Goal: Information Seeking & Learning: Find specific fact

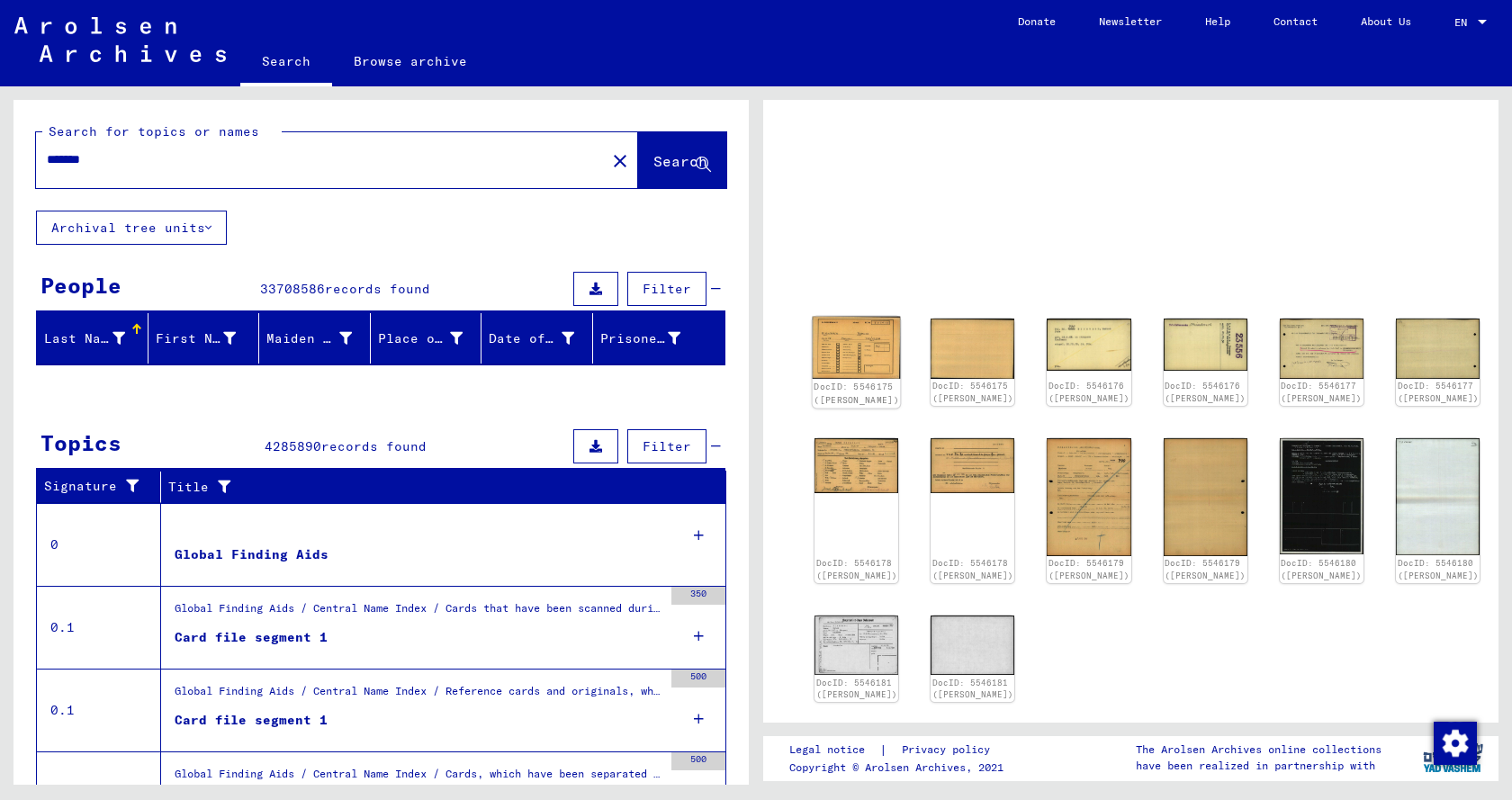
click at [849, 365] on img at bounding box center [856, 346] width 89 height 62
click at [858, 398] on div "DocID: 5546175 ([PERSON_NAME])" at bounding box center [856, 393] width 86 height 25
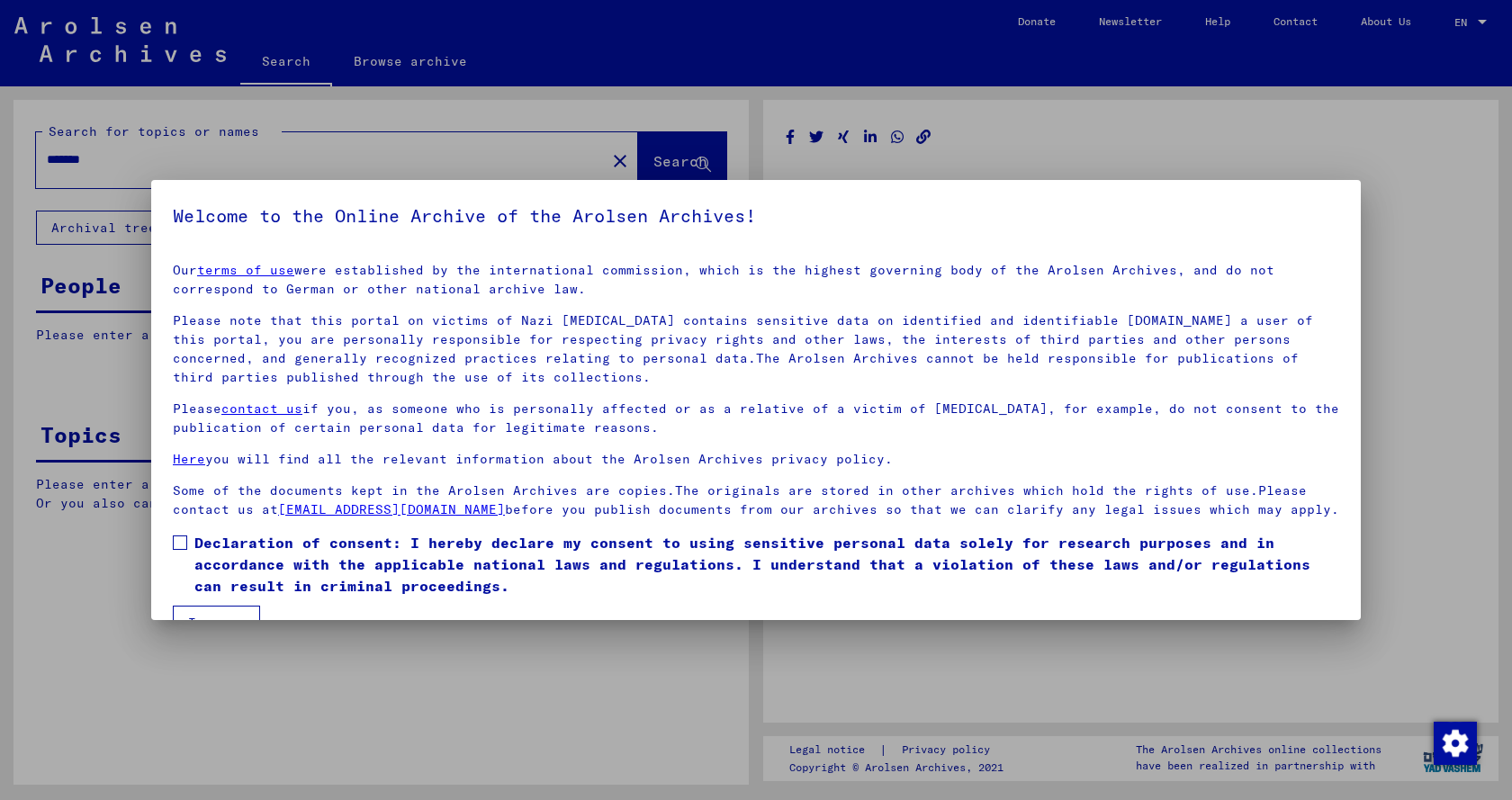
click at [856, 367] on p "Please note that this portal on victims of Nazi [MEDICAL_DATA] contains sensiti…" at bounding box center [756, 349] width 1166 height 76
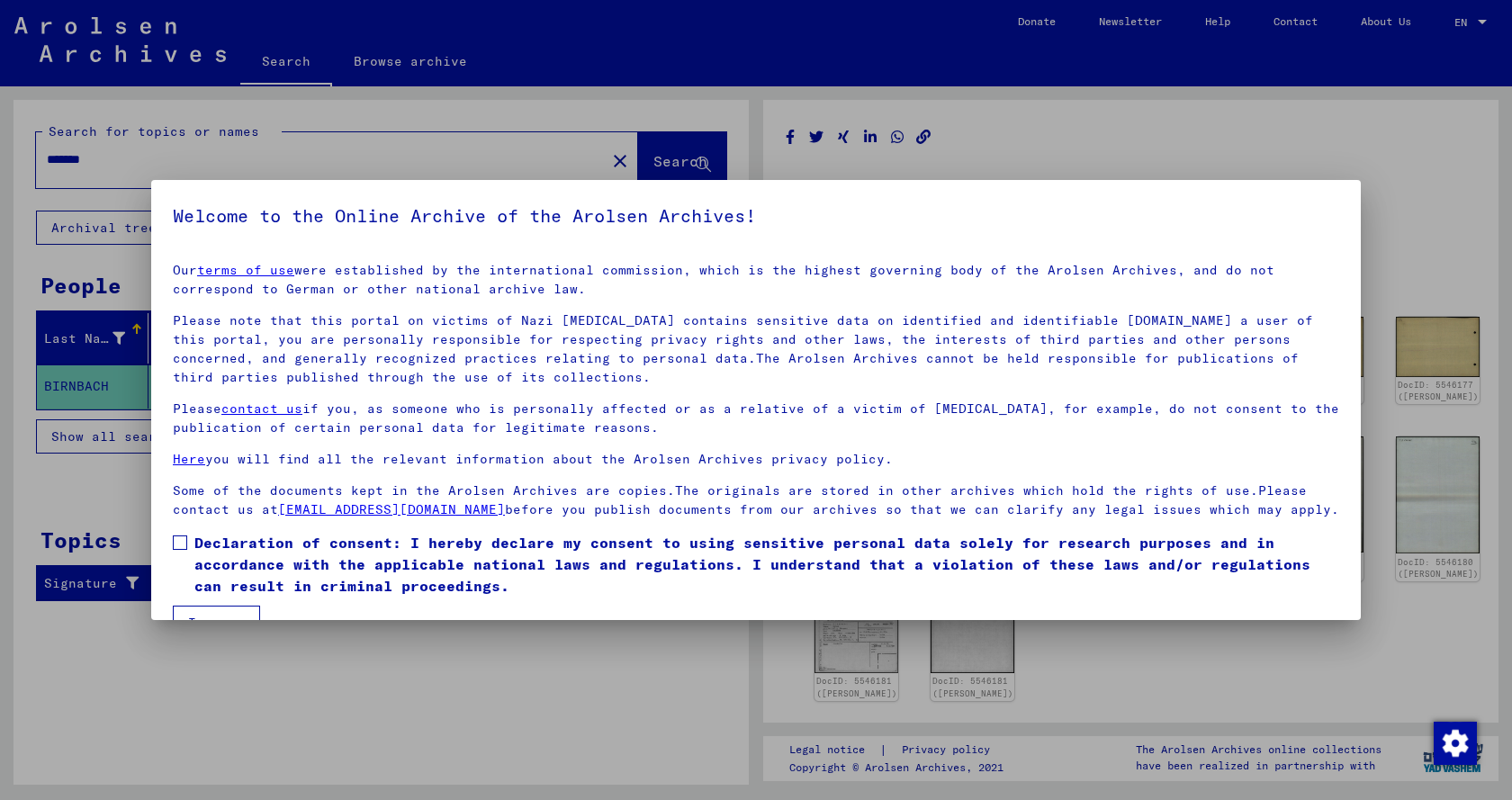
click at [586, 561] on span "Declaration of consent: I hereby declare my consent to using sensitive personal…" at bounding box center [766, 564] width 1145 height 65
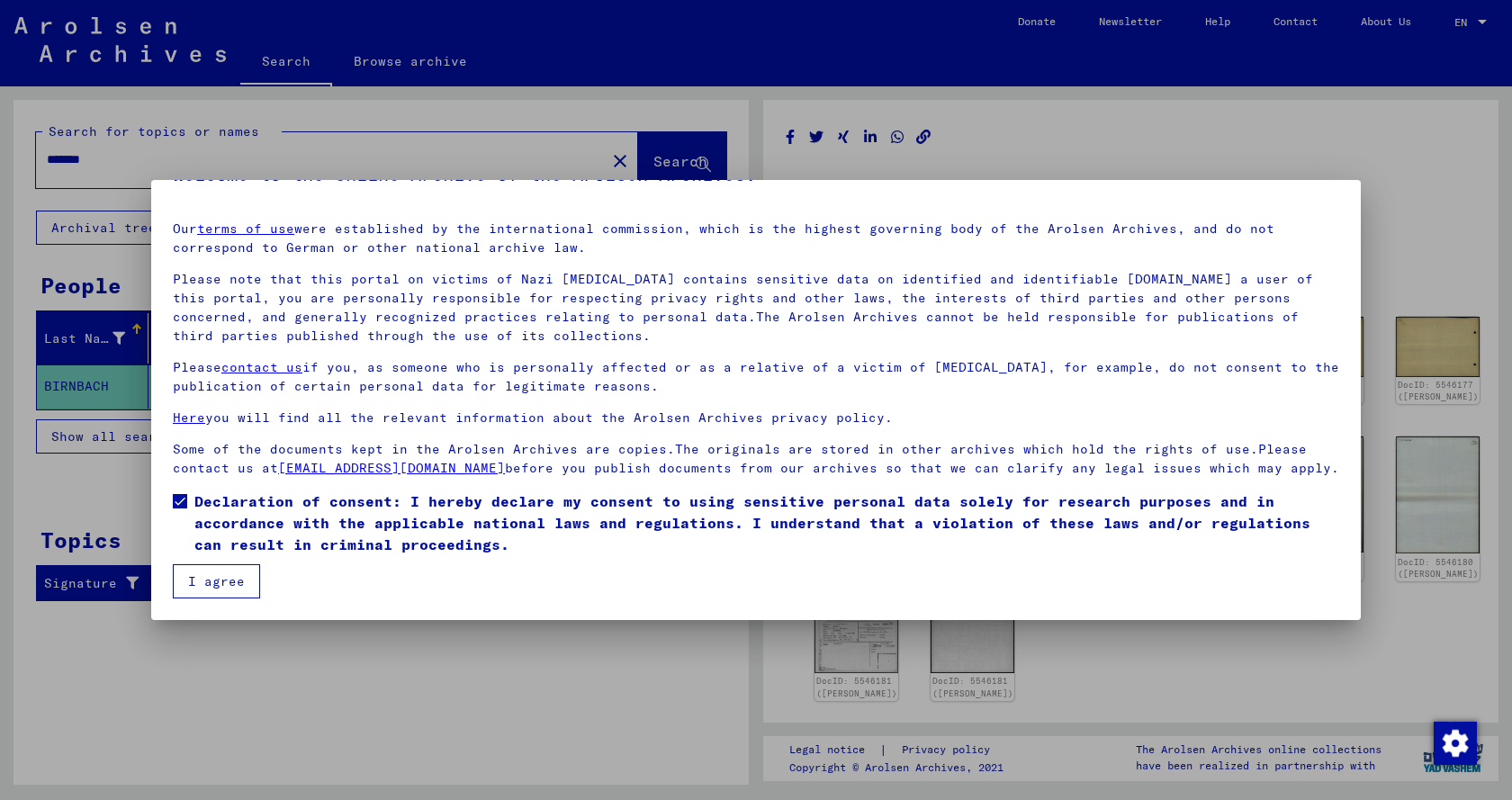
drag, startPoint x: 261, startPoint y: 569, endPoint x: 303, endPoint y: 557, distance: 43.7
click at [260, 569] on mat-dialog-content "Our terms of use were established by the international commission, which is the…" at bounding box center [756, 402] width 1210 height 391
drag, startPoint x: 238, startPoint y: 586, endPoint x: 262, endPoint y: 581, distance: 24.5
click at [238, 585] on button "I agree" at bounding box center [217, 581] width 88 height 34
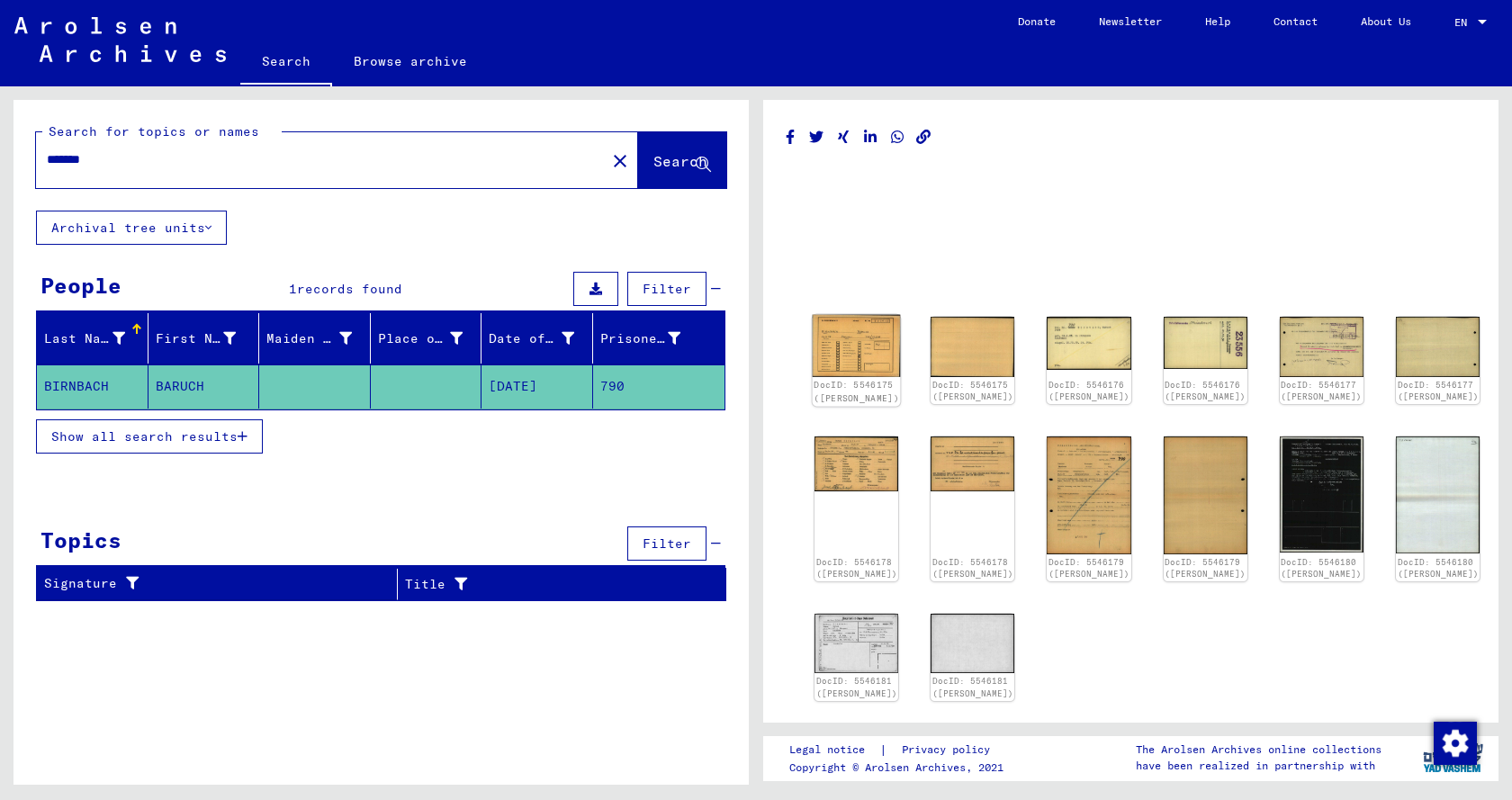
click at [852, 358] on img at bounding box center [856, 346] width 89 height 62
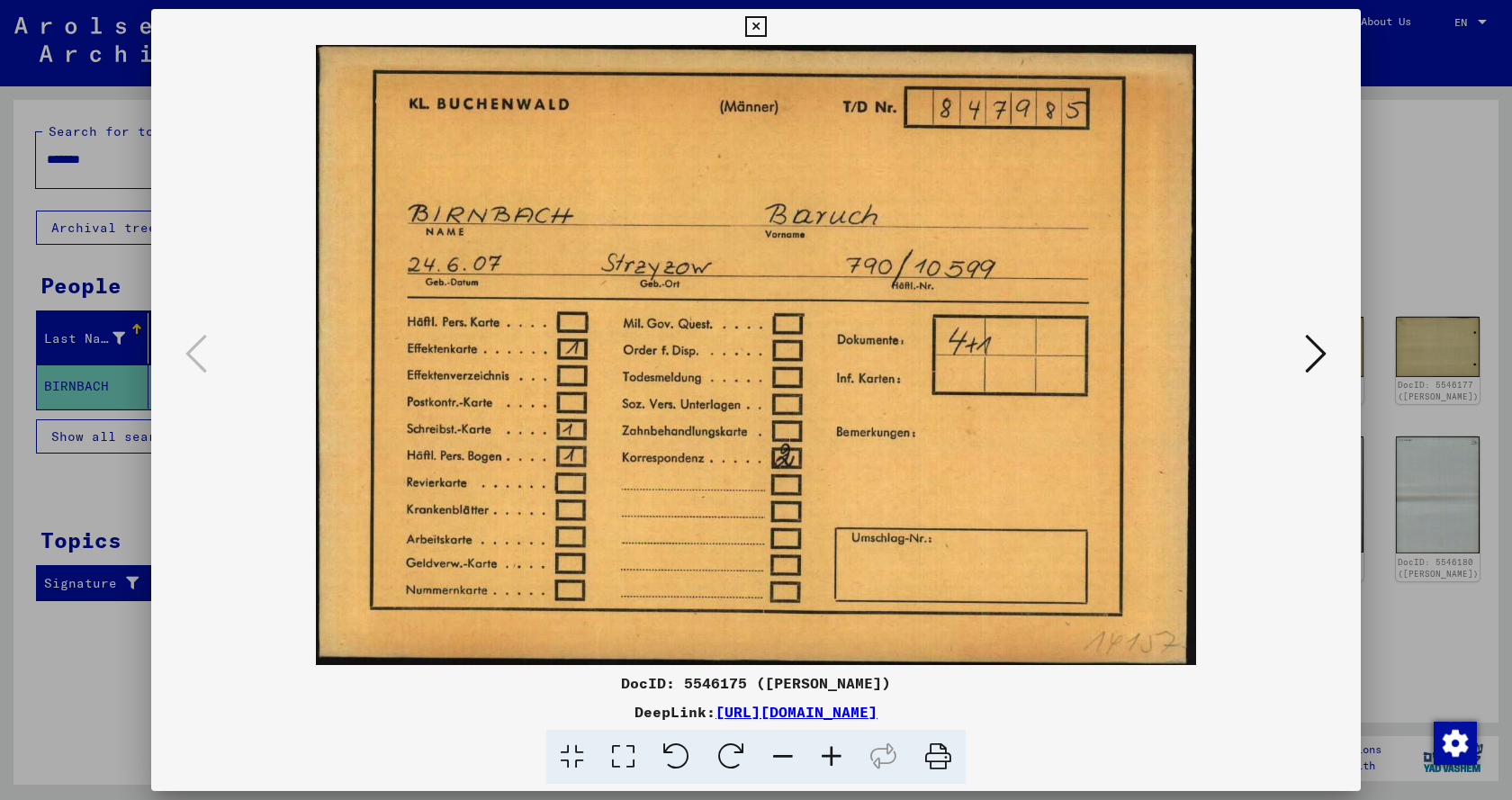
click at [1288, 346] on img at bounding box center [755, 354] width 1087 height 620
click at [1308, 349] on icon at bounding box center [1316, 353] width 22 height 43
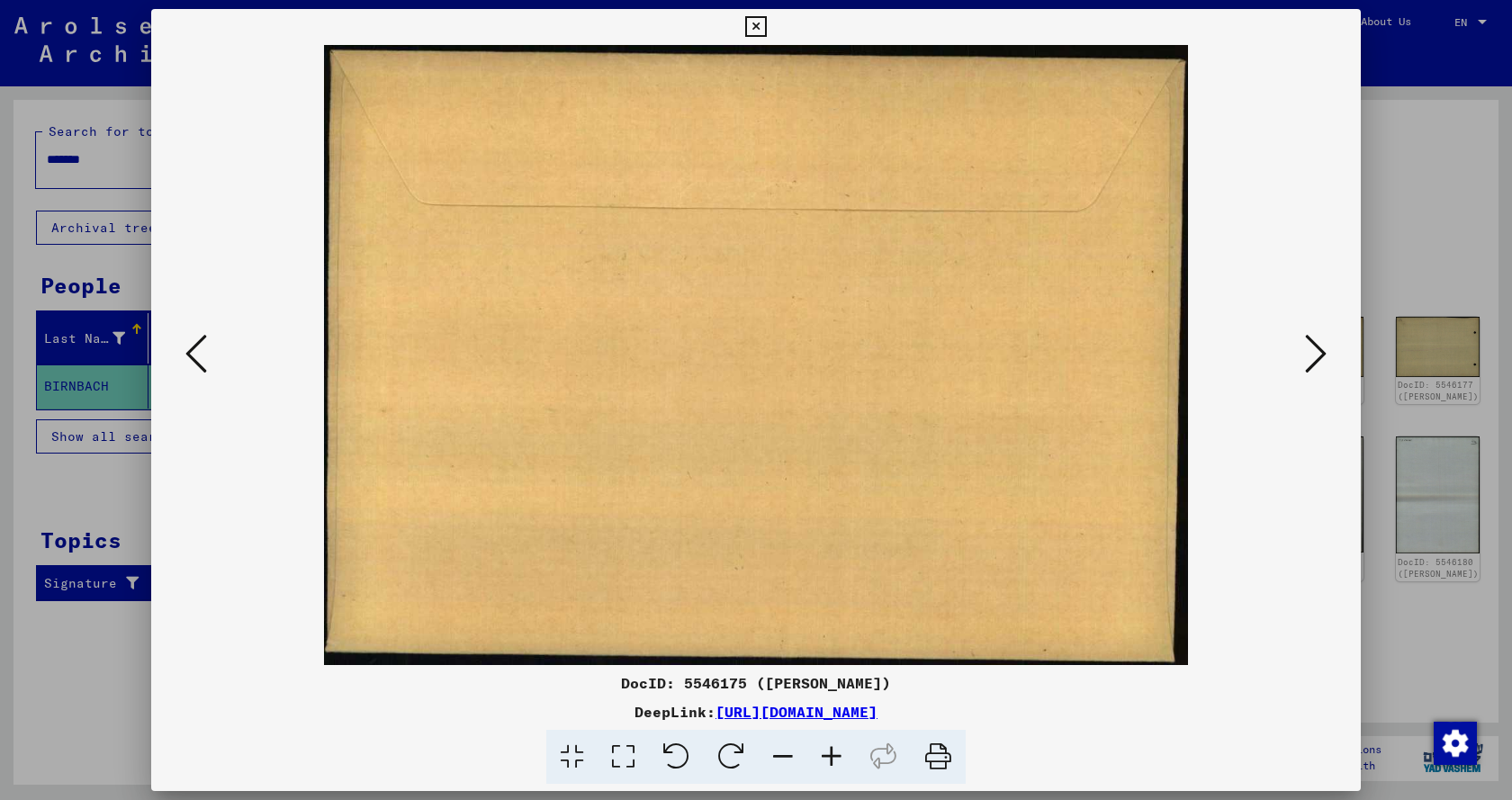
click at [1308, 349] on icon at bounding box center [1316, 353] width 22 height 43
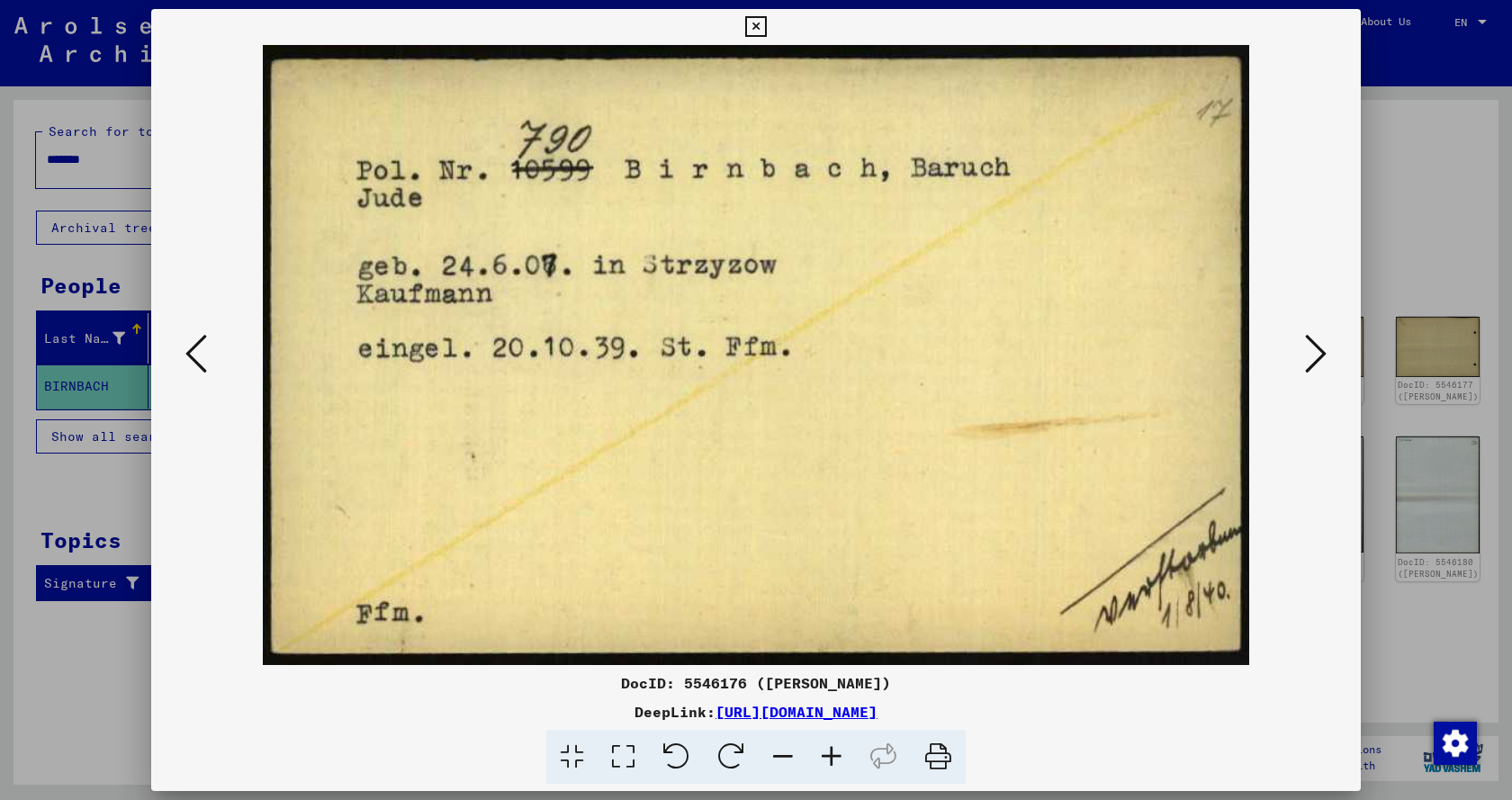
click at [1308, 349] on icon at bounding box center [1316, 353] width 22 height 43
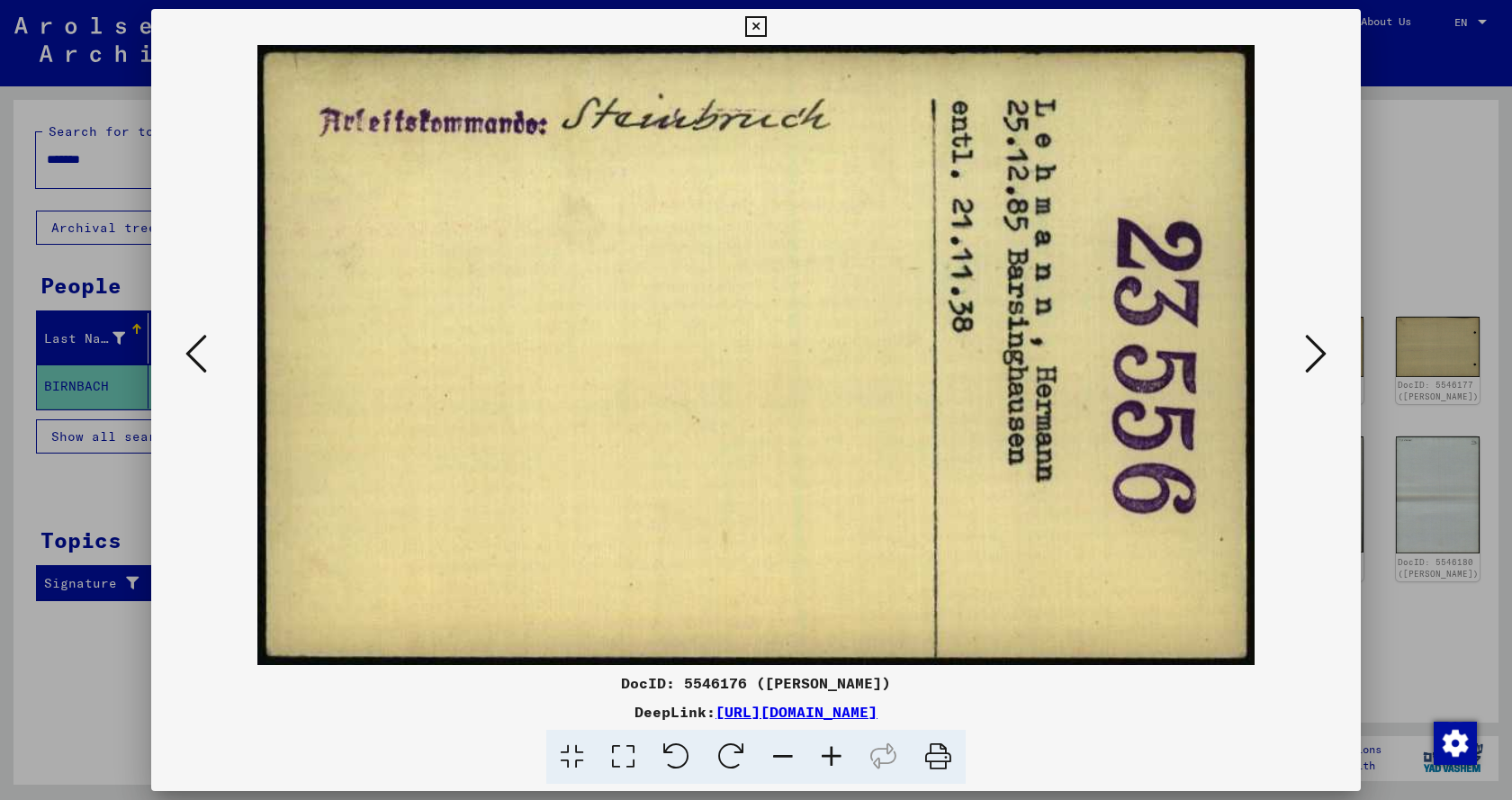
click at [1308, 349] on icon at bounding box center [1316, 353] width 22 height 43
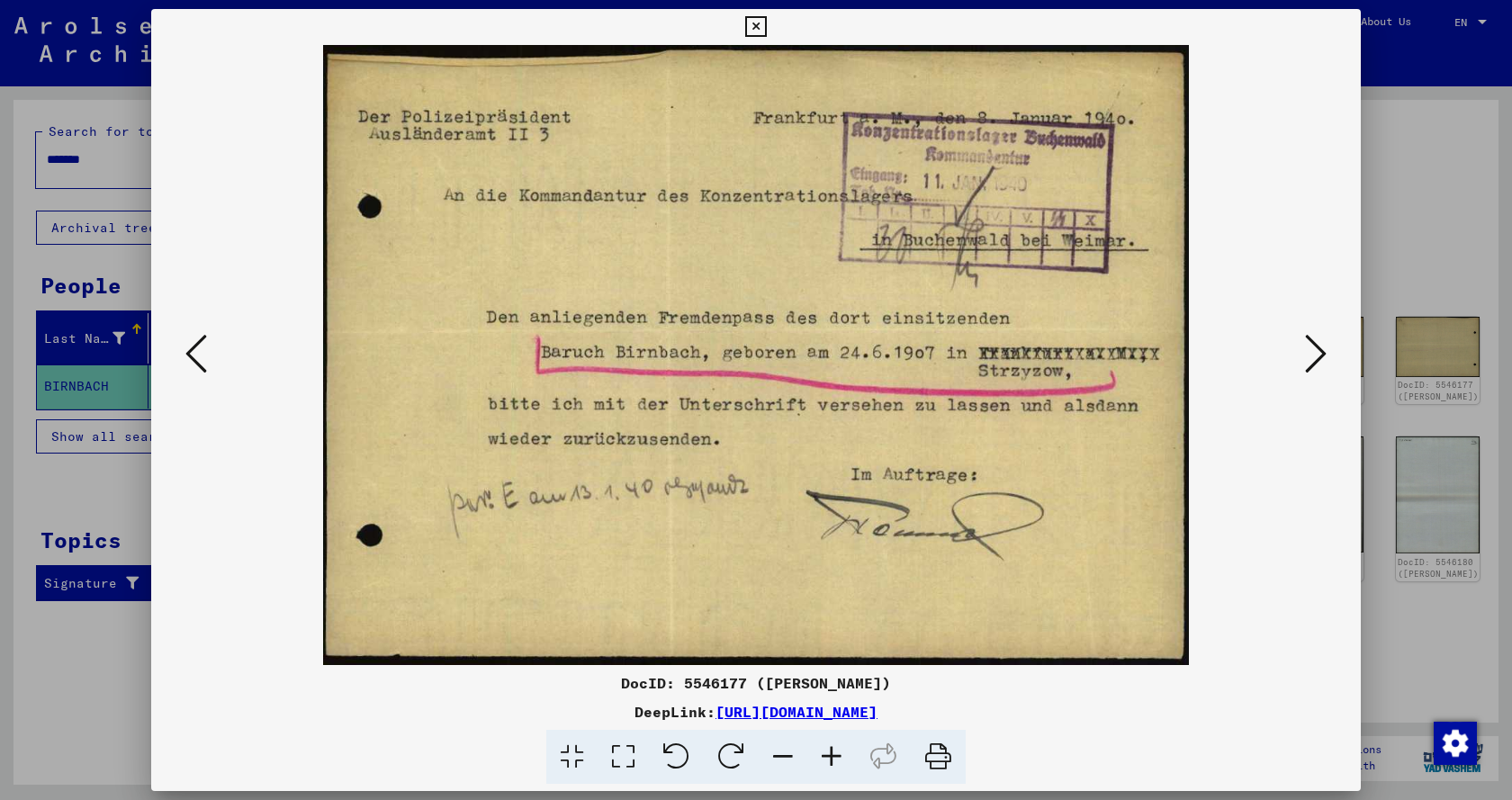
click at [1308, 349] on icon at bounding box center [1316, 353] width 22 height 43
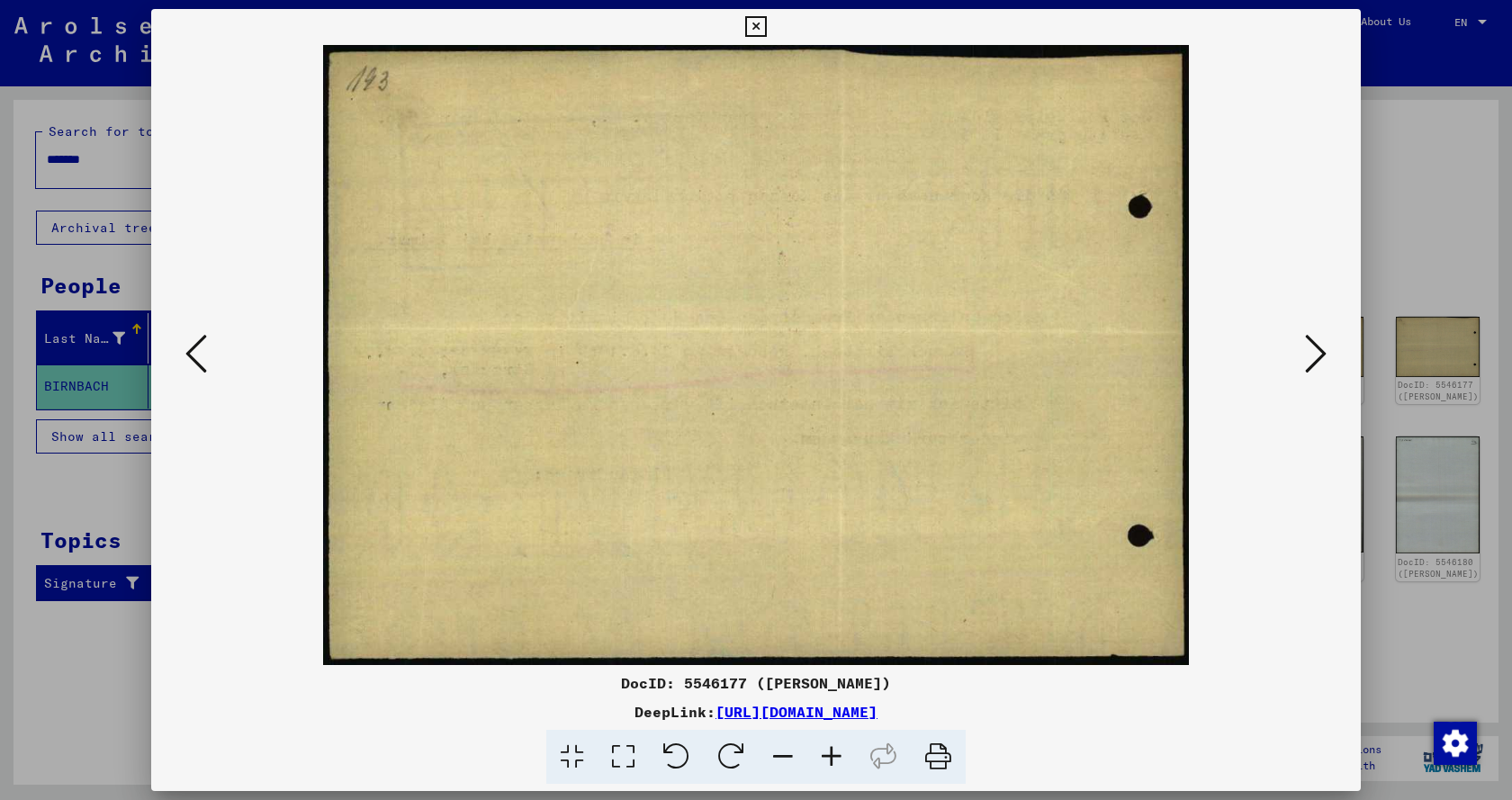
click at [1308, 349] on icon at bounding box center [1316, 353] width 22 height 43
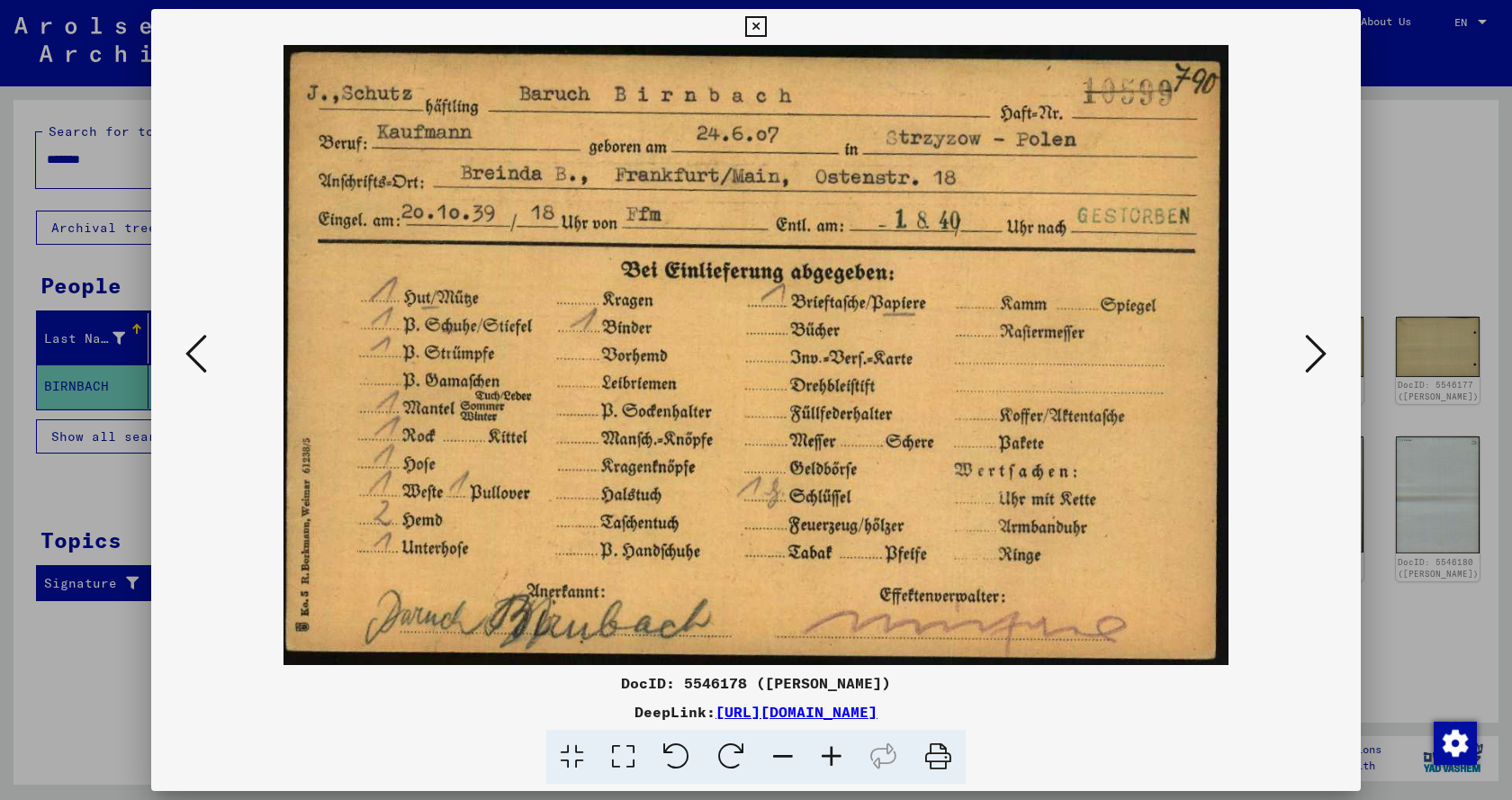
drag, startPoint x: 1308, startPoint y: 349, endPoint x: 729, endPoint y: 223, distance: 592.6
click at [729, 223] on img at bounding box center [755, 354] width 1087 height 620
click at [1288, 361] on img at bounding box center [755, 354] width 1087 height 620
click at [1308, 360] on icon at bounding box center [1316, 353] width 22 height 43
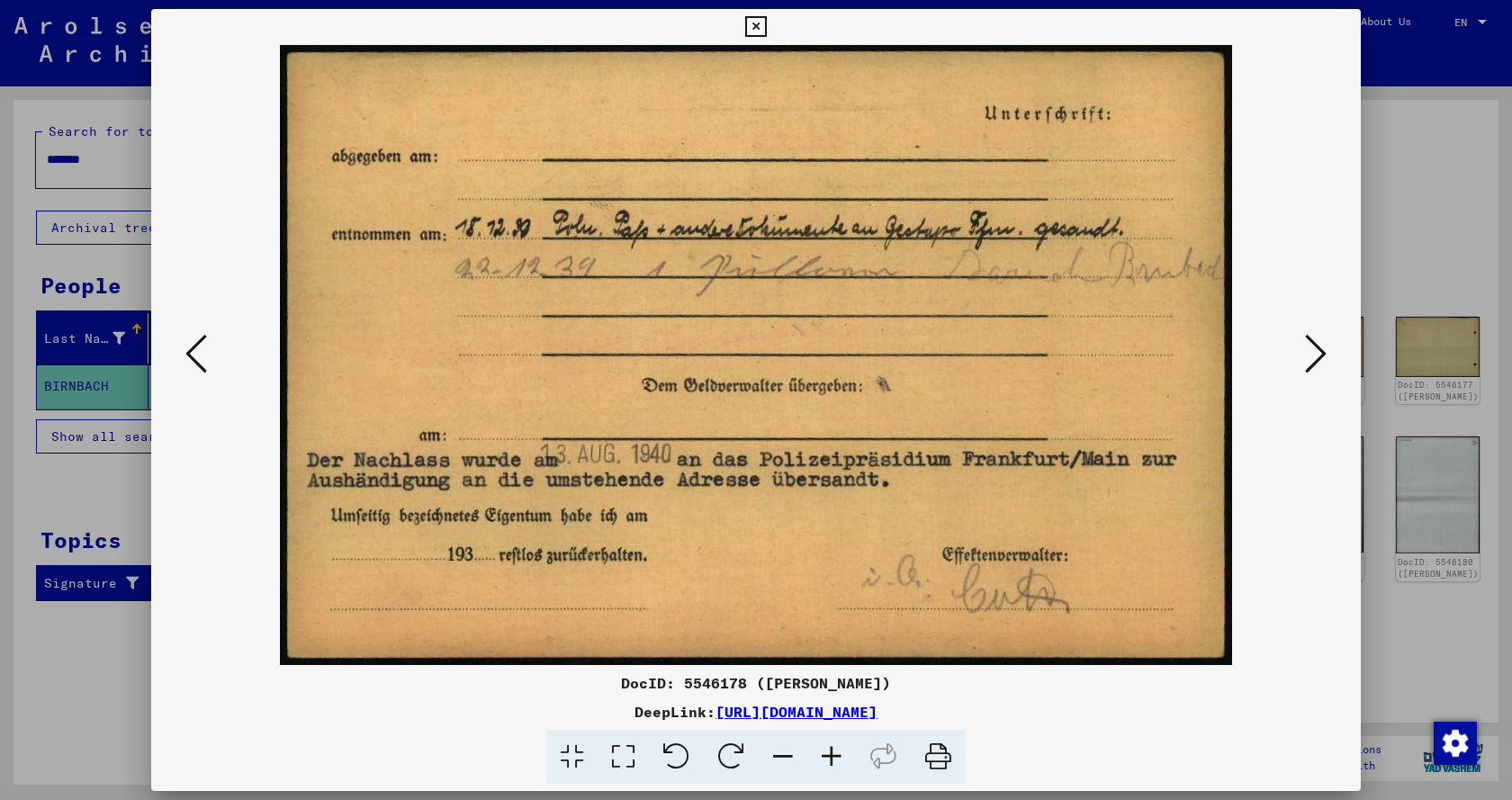
click at [1308, 360] on icon at bounding box center [1316, 353] width 22 height 43
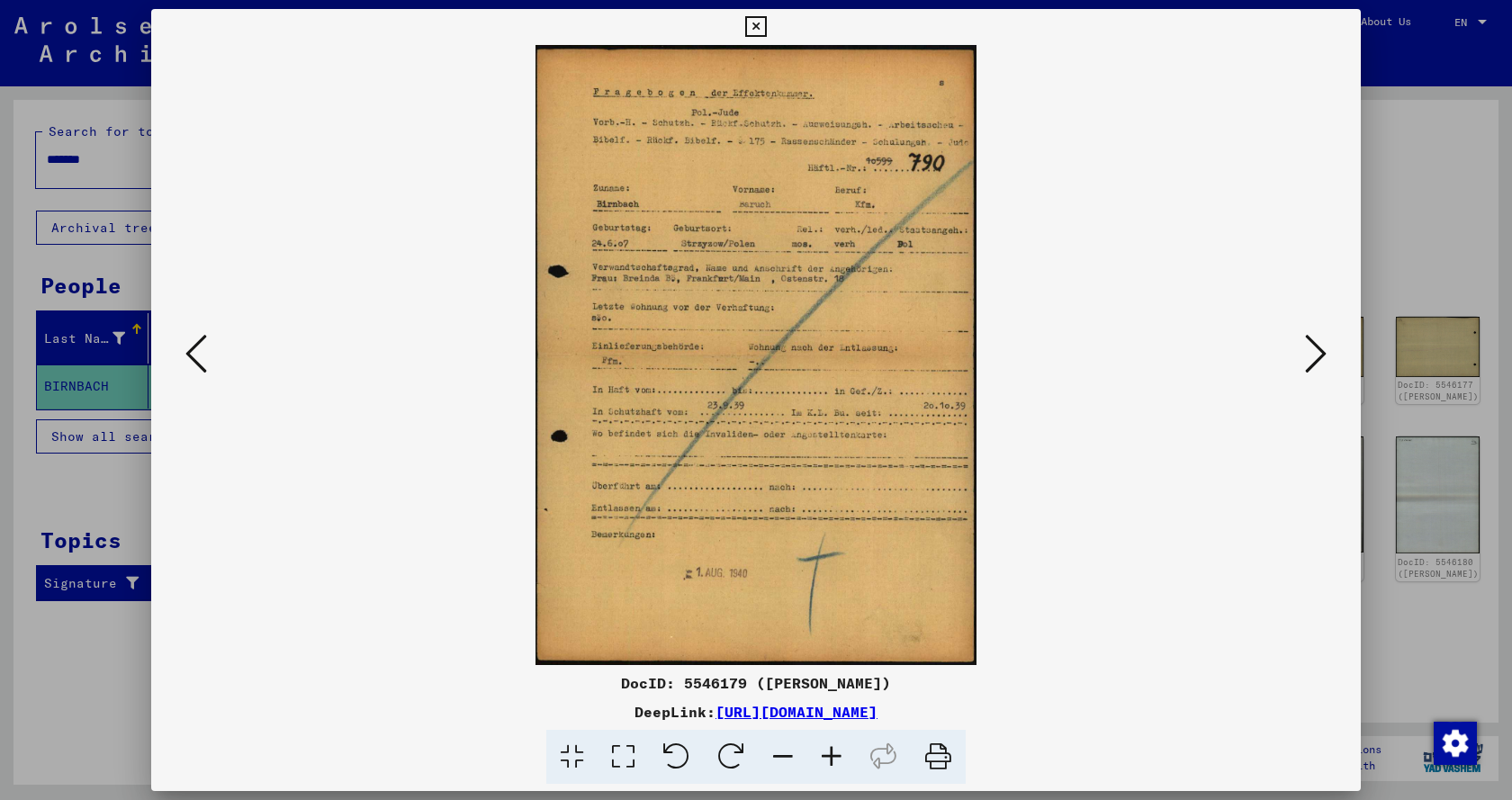
click at [1295, 342] on img at bounding box center [755, 354] width 1087 height 620
click at [1311, 344] on icon at bounding box center [1316, 353] width 22 height 43
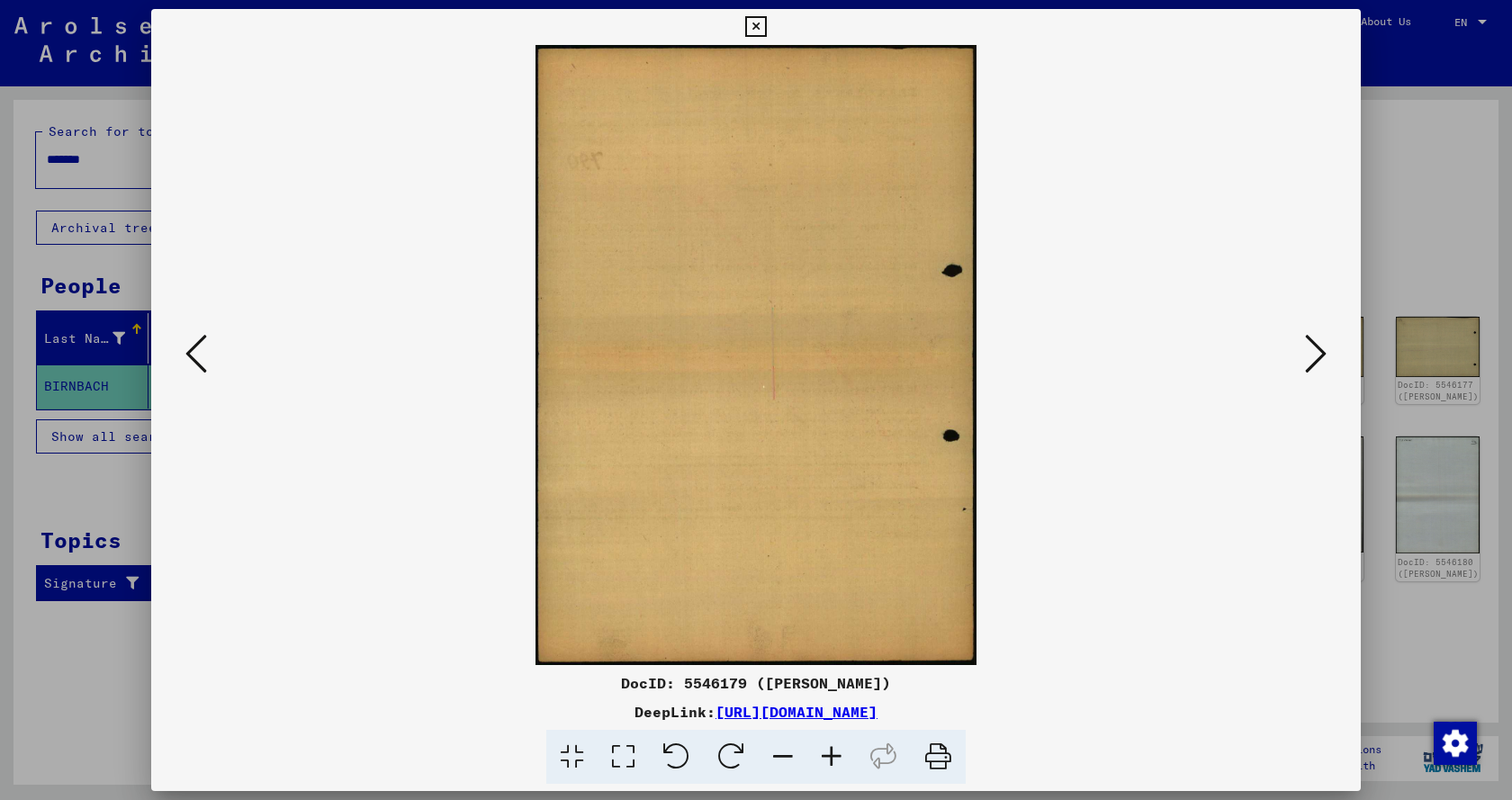
click at [1311, 344] on icon at bounding box center [1316, 353] width 22 height 43
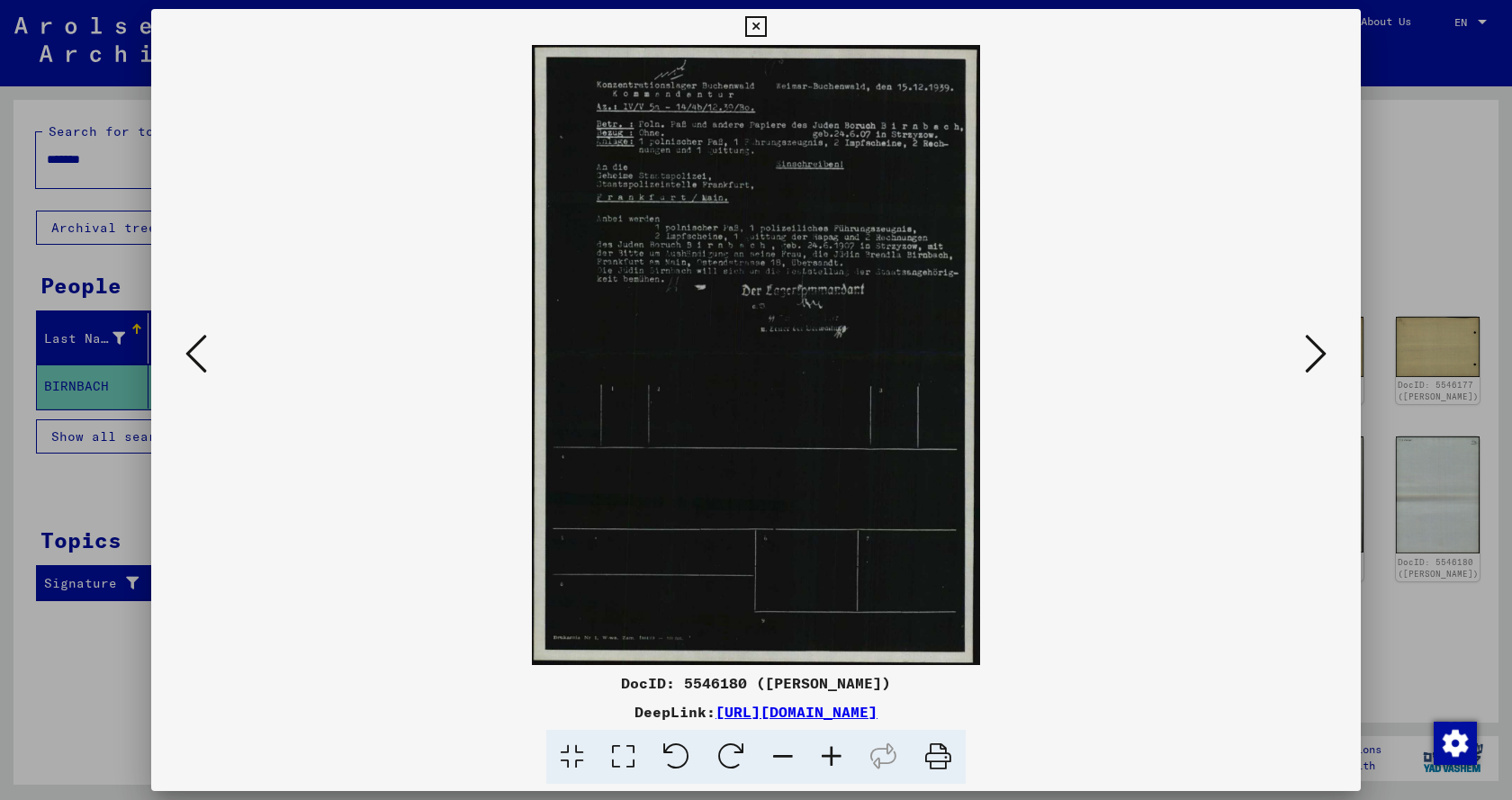
click at [1310, 344] on icon at bounding box center [1316, 353] width 22 height 43
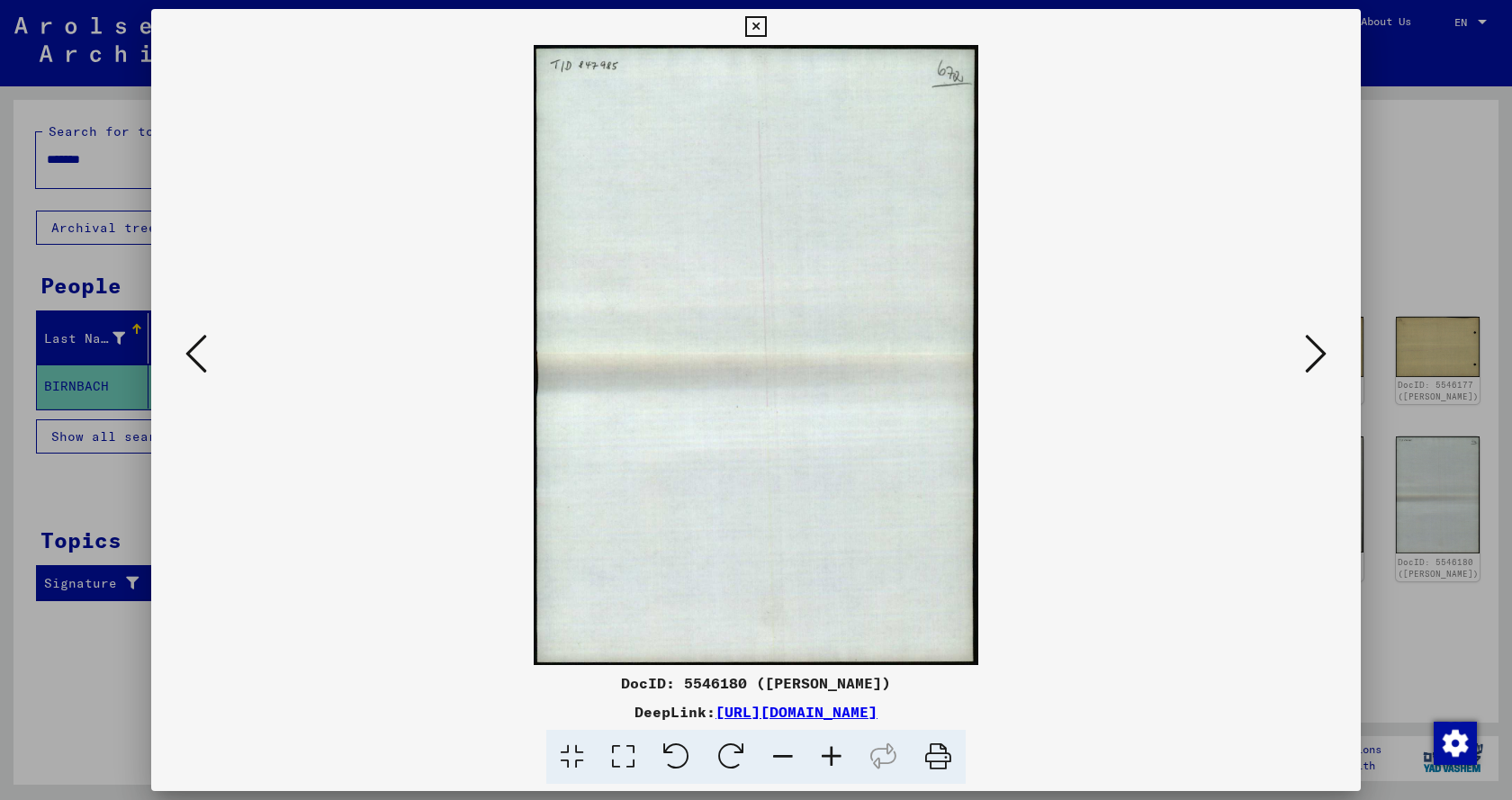
click at [1309, 344] on icon at bounding box center [1316, 353] width 22 height 43
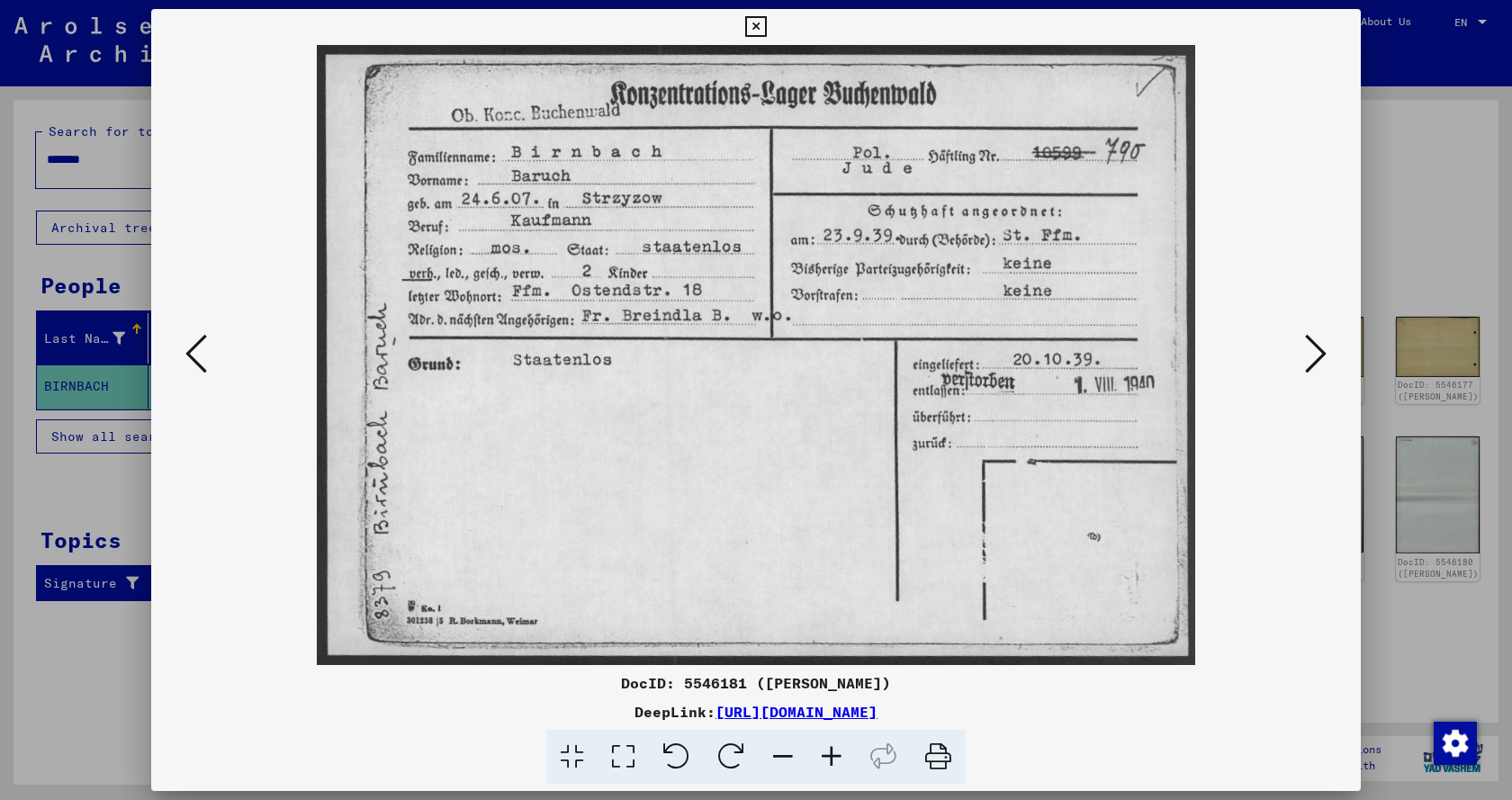
click at [1278, 363] on img at bounding box center [755, 354] width 1087 height 620
click at [1293, 359] on img at bounding box center [755, 354] width 1087 height 620
click at [1305, 354] on icon at bounding box center [1316, 353] width 22 height 43
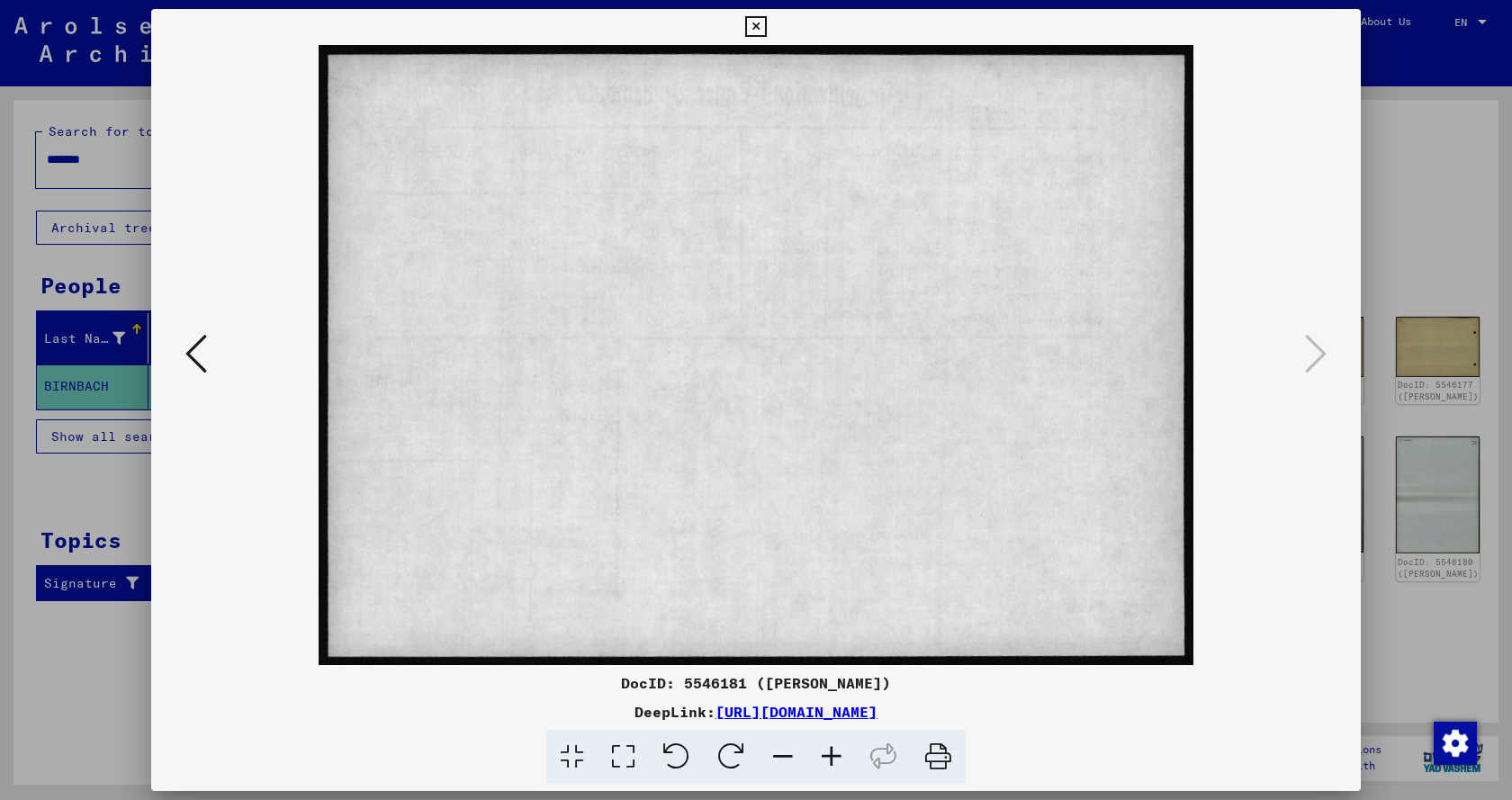
click at [212, 355] on button at bounding box center [196, 355] width 33 height 52
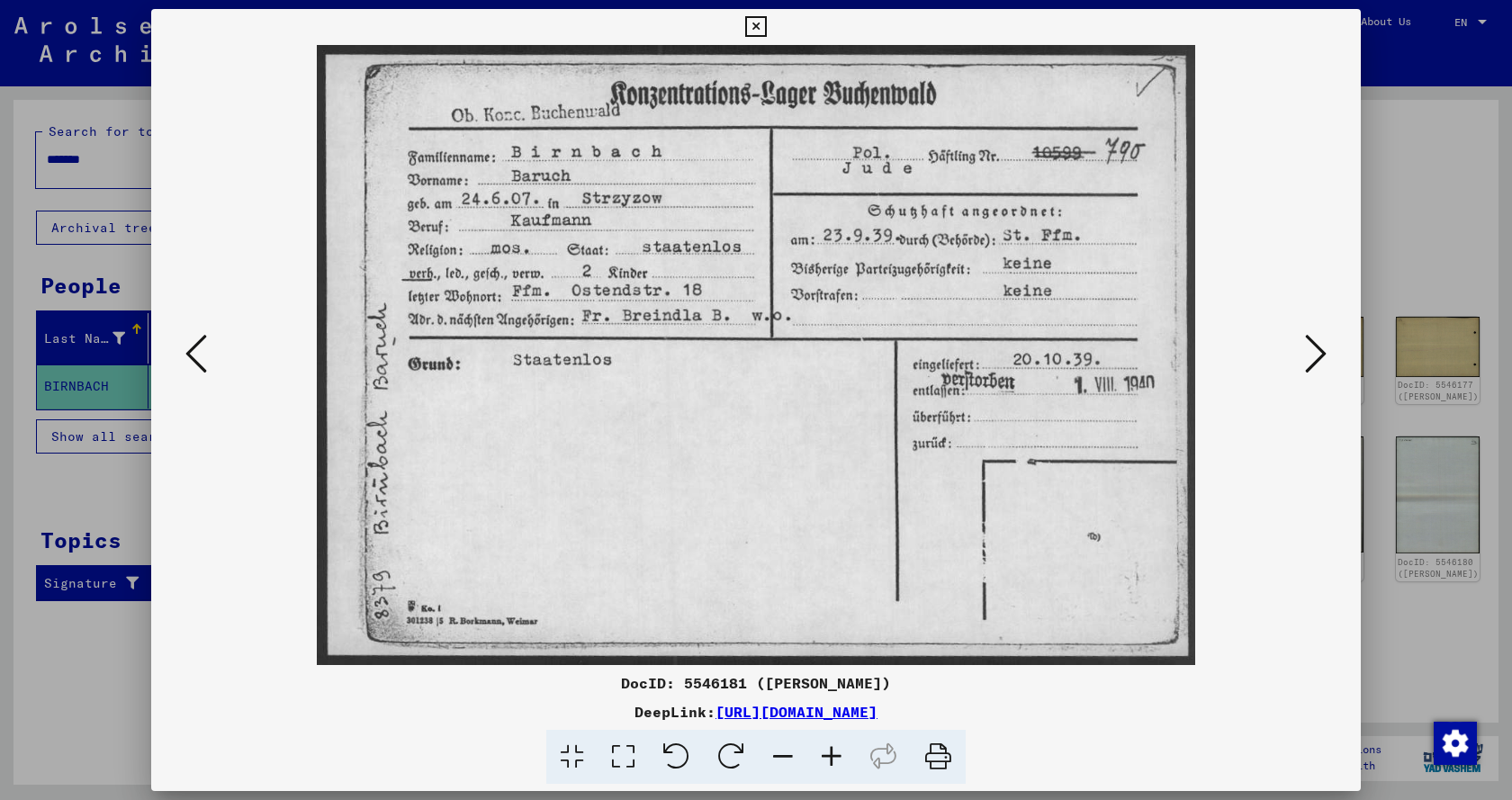
click at [212, 353] on button at bounding box center [196, 355] width 33 height 52
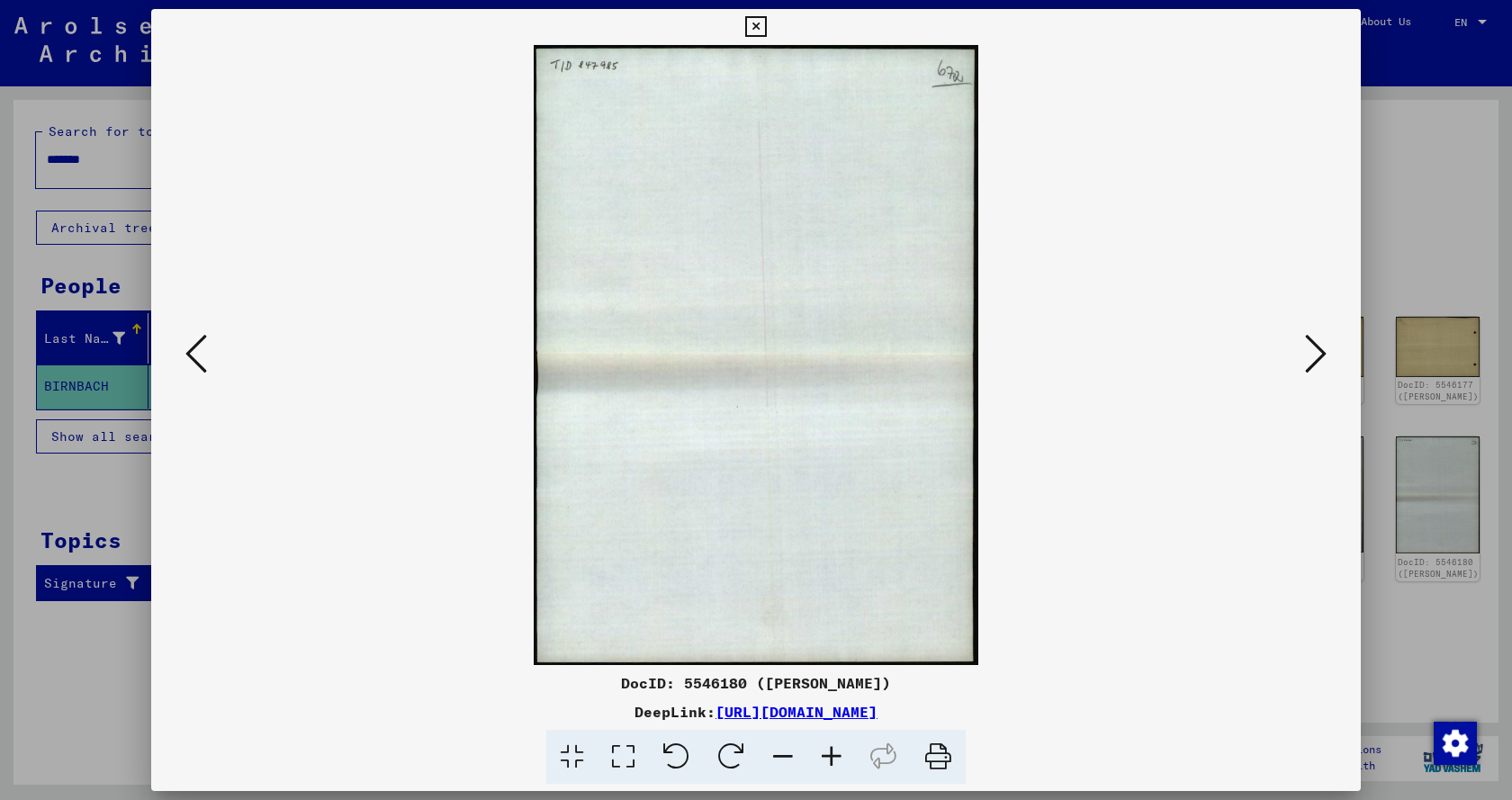
click at [212, 353] on button at bounding box center [196, 355] width 33 height 52
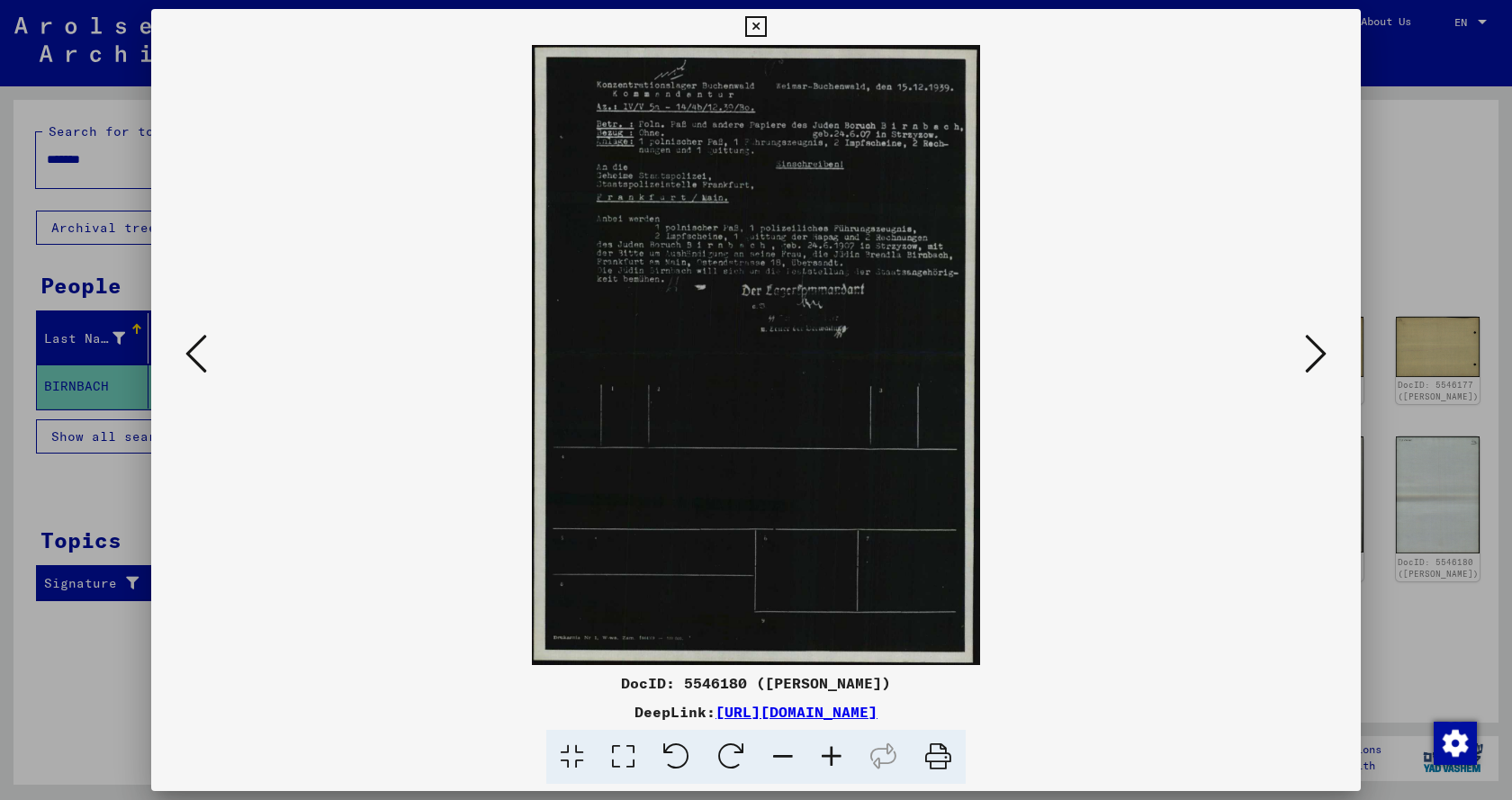
click at [828, 753] on icon at bounding box center [831, 757] width 49 height 55
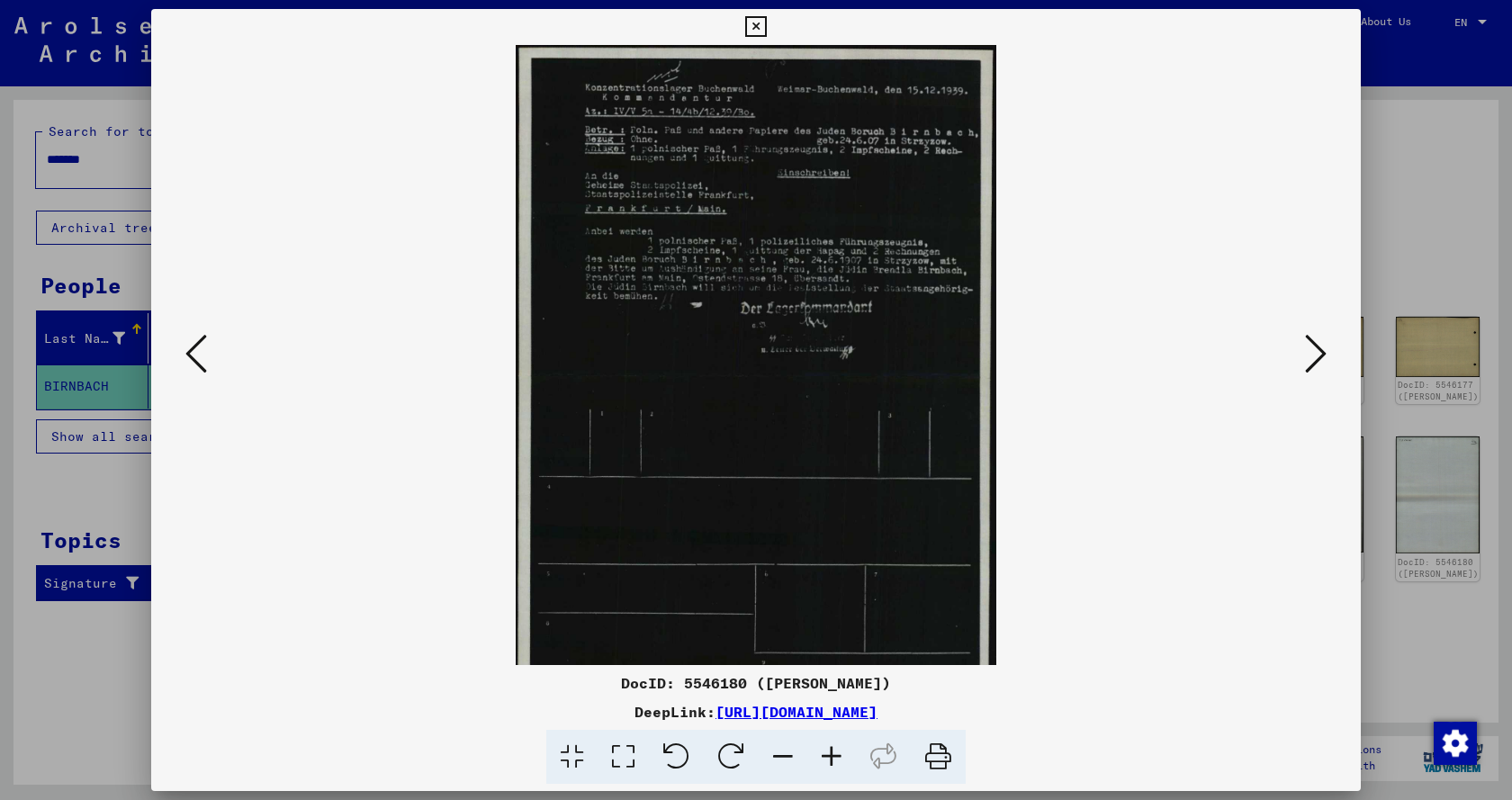
click at [828, 753] on icon at bounding box center [831, 757] width 49 height 55
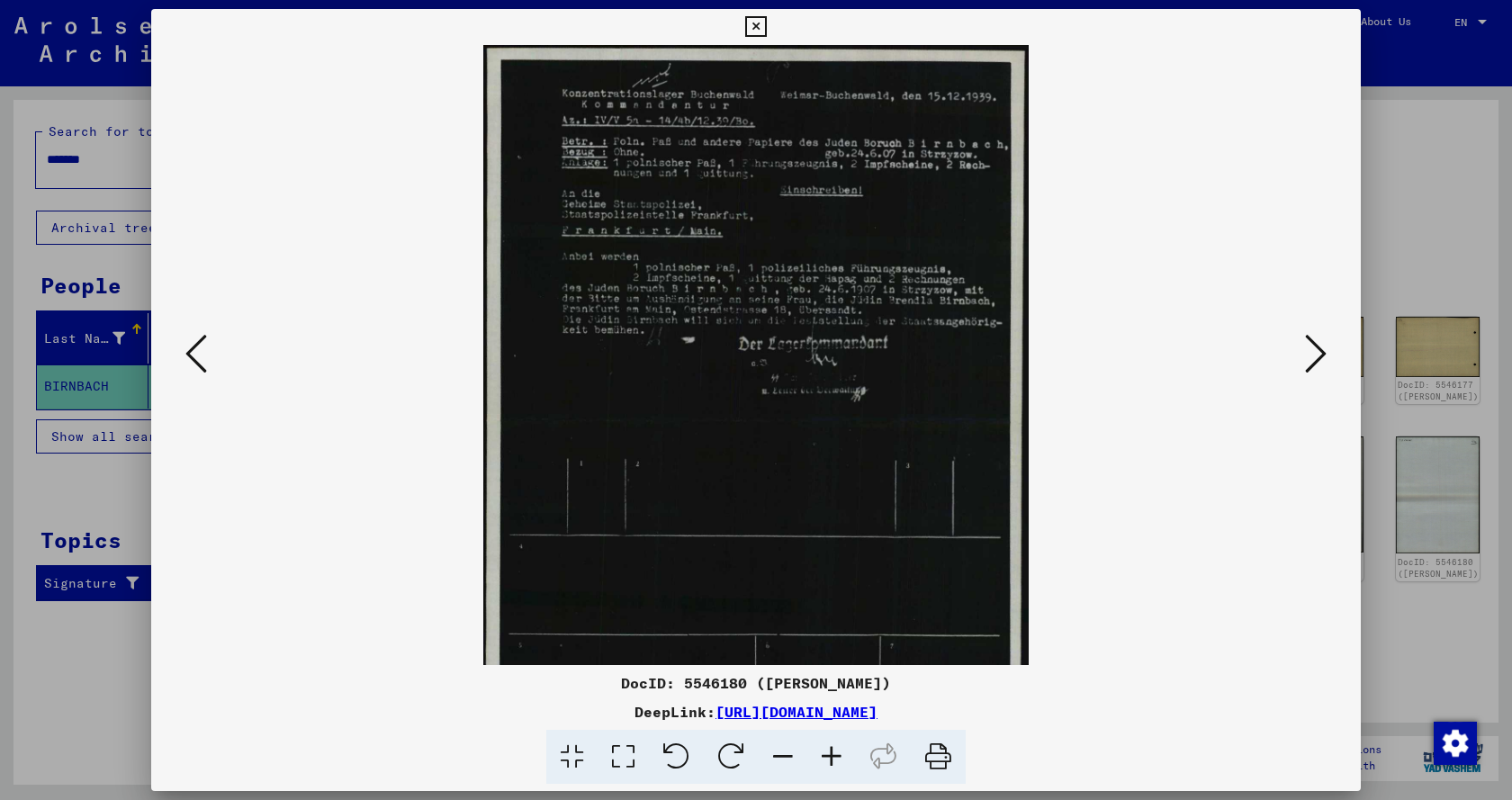
click at [828, 753] on icon at bounding box center [831, 757] width 49 height 55
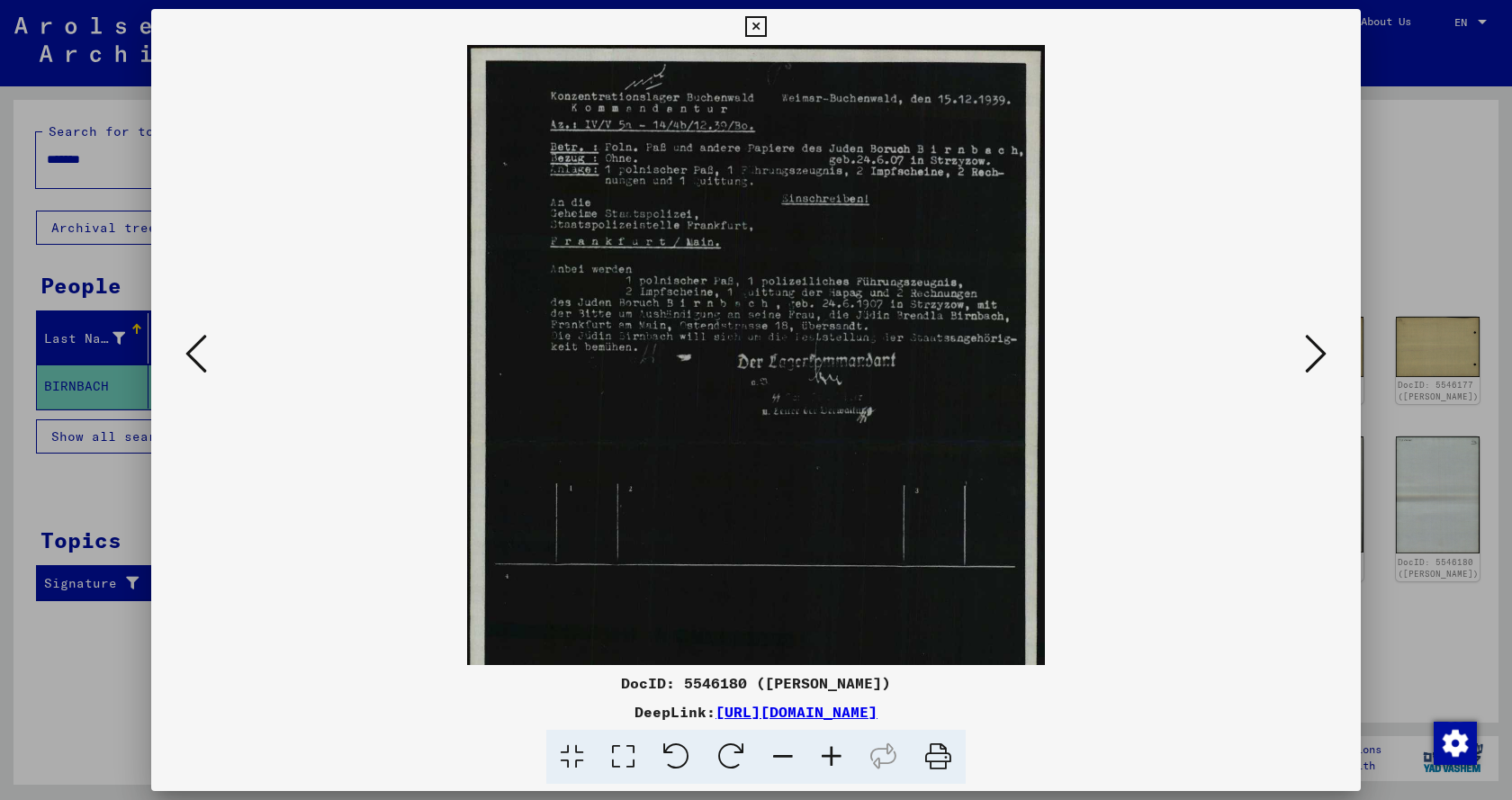
click at [828, 753] on icon at bounding box center [831, 757] width 49 height 55
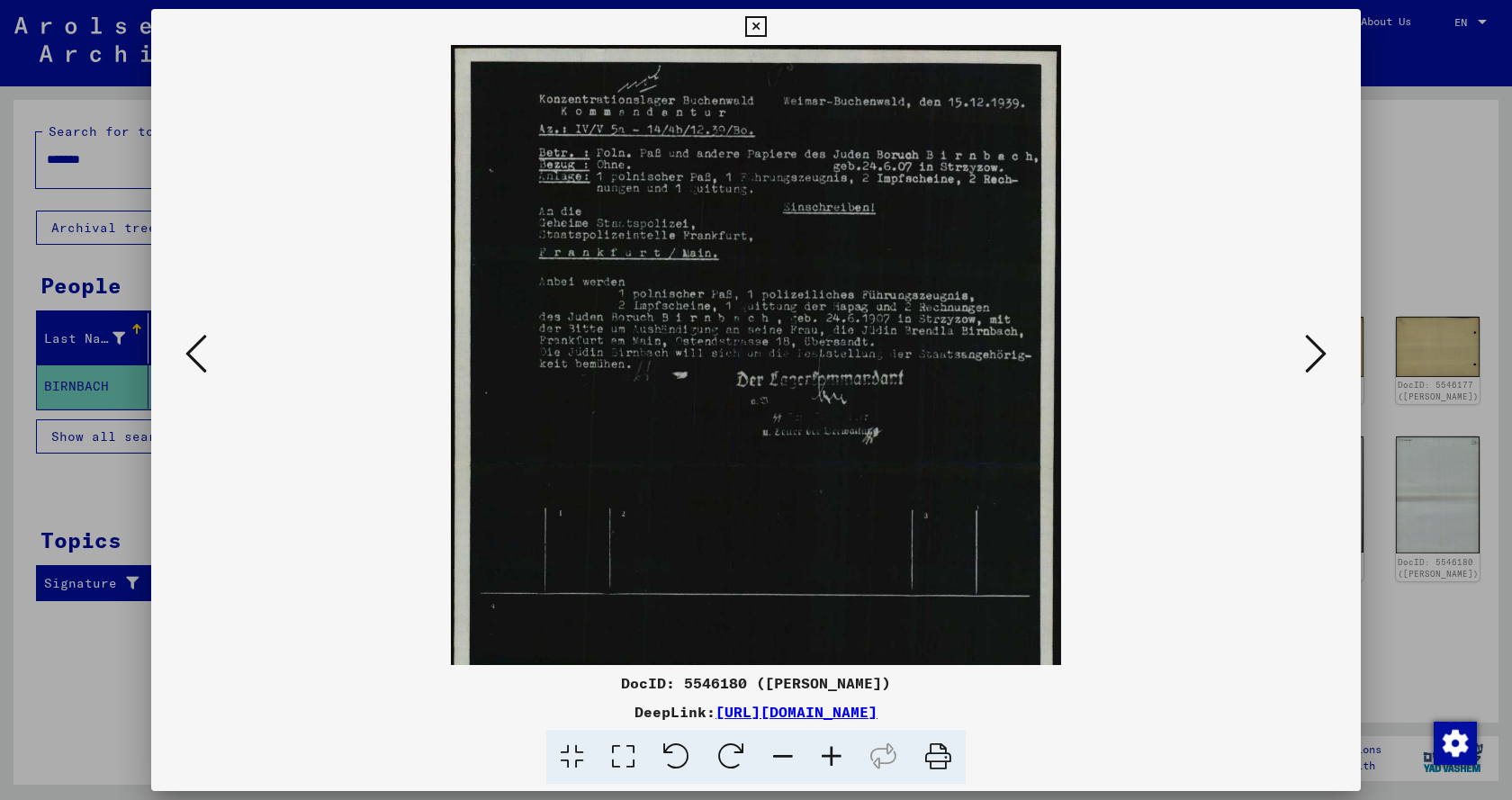
click at [828, 753] on icon at bounding box center [831, 757] width 49 height 55
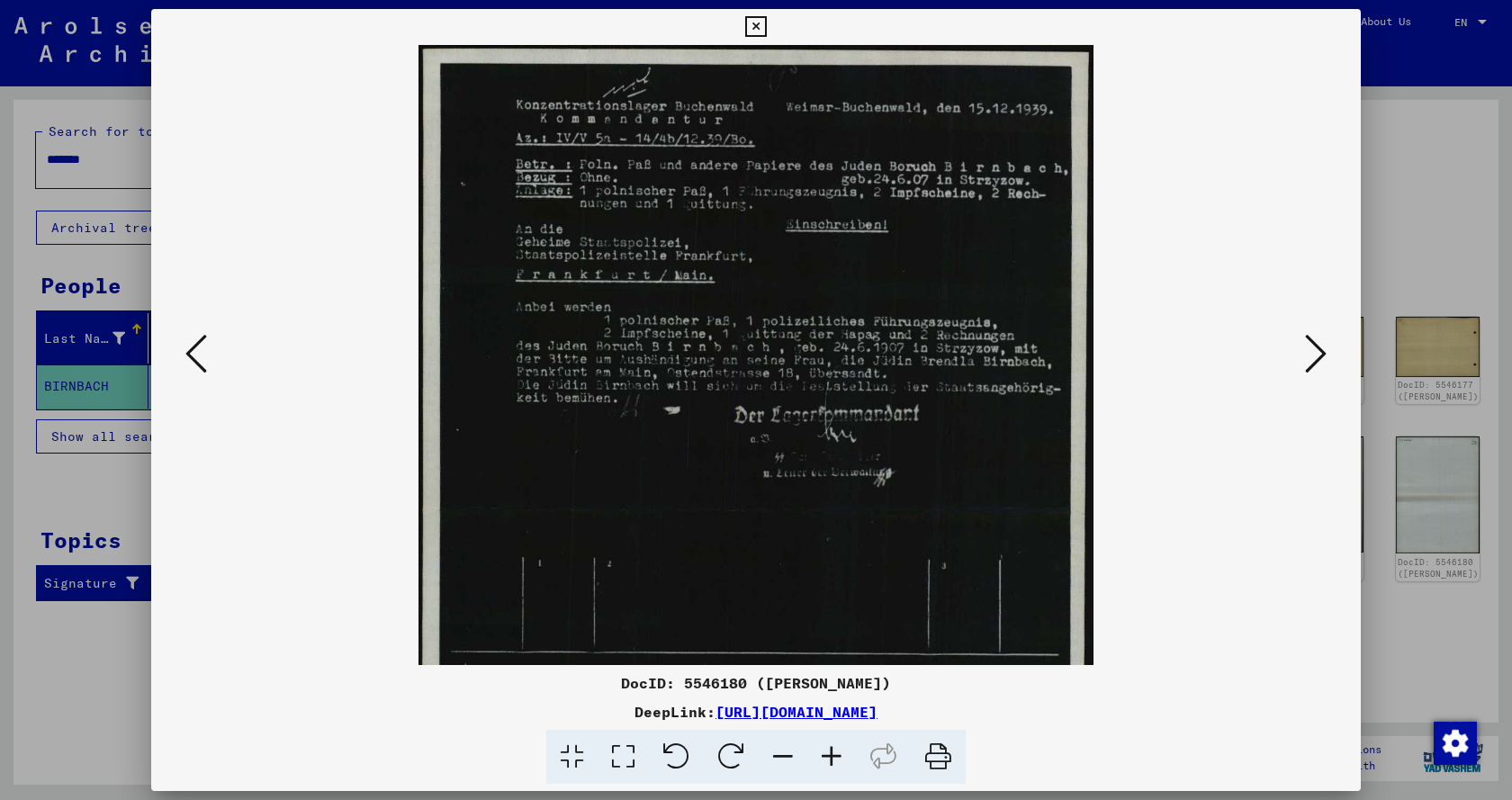
click at [828, 753] on icon at bounding box center [831, 757] width 49 height 55
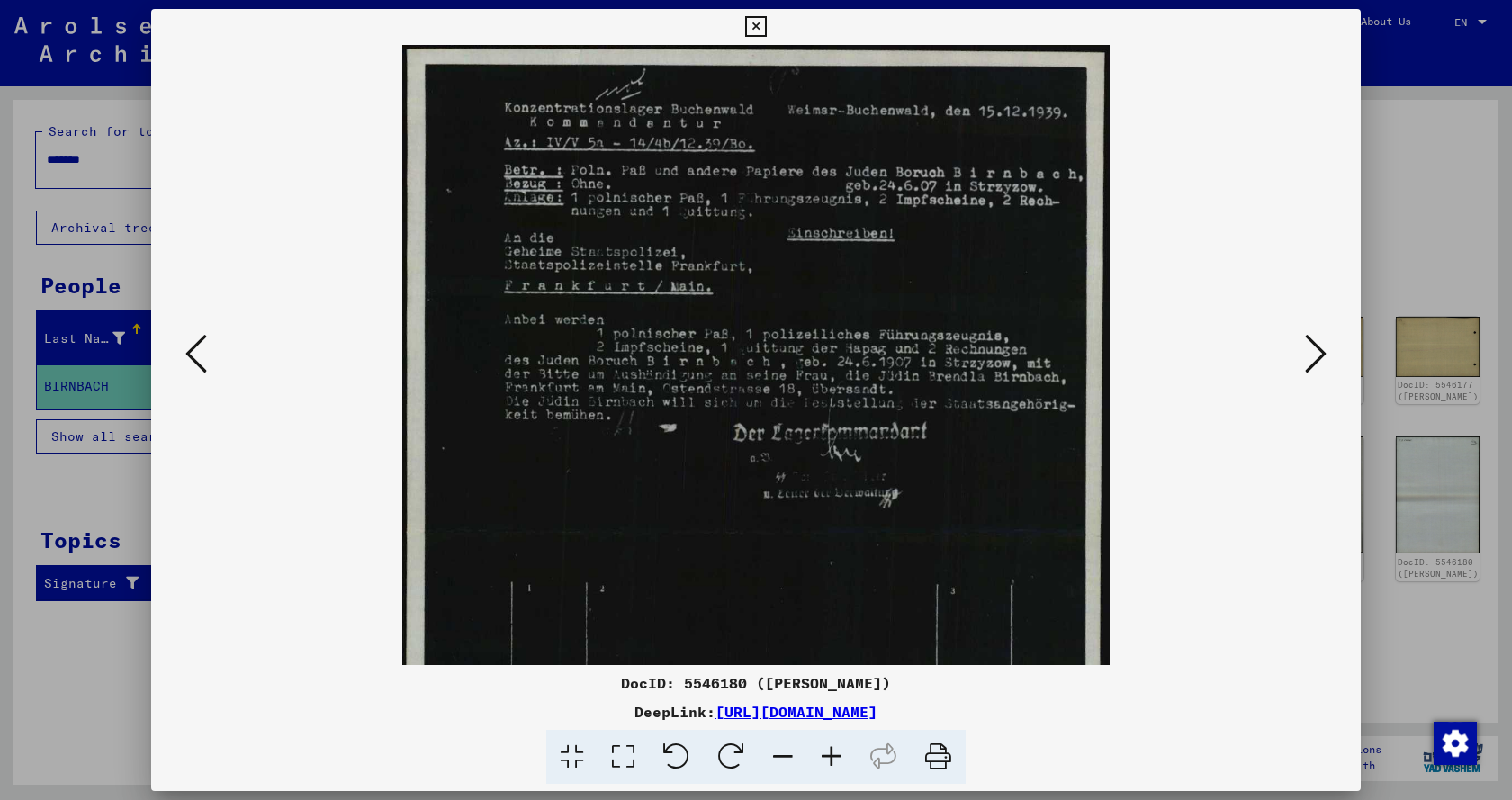
click at [828, 753] on icon at bounding box center [831, 757] width 49 height 55
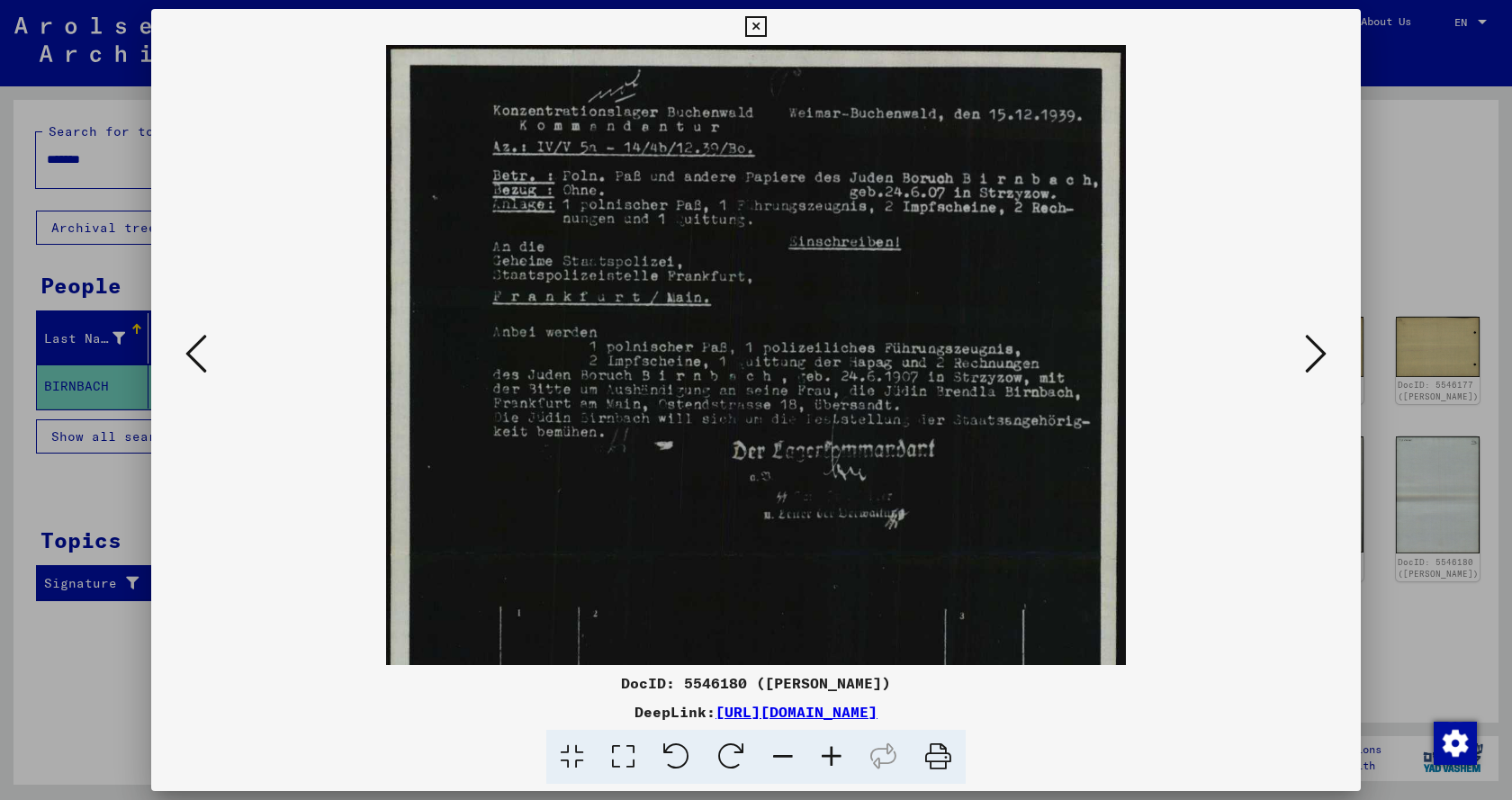
click at [828, 753] on icon at bounding box center [831, 757] width 49 height 55
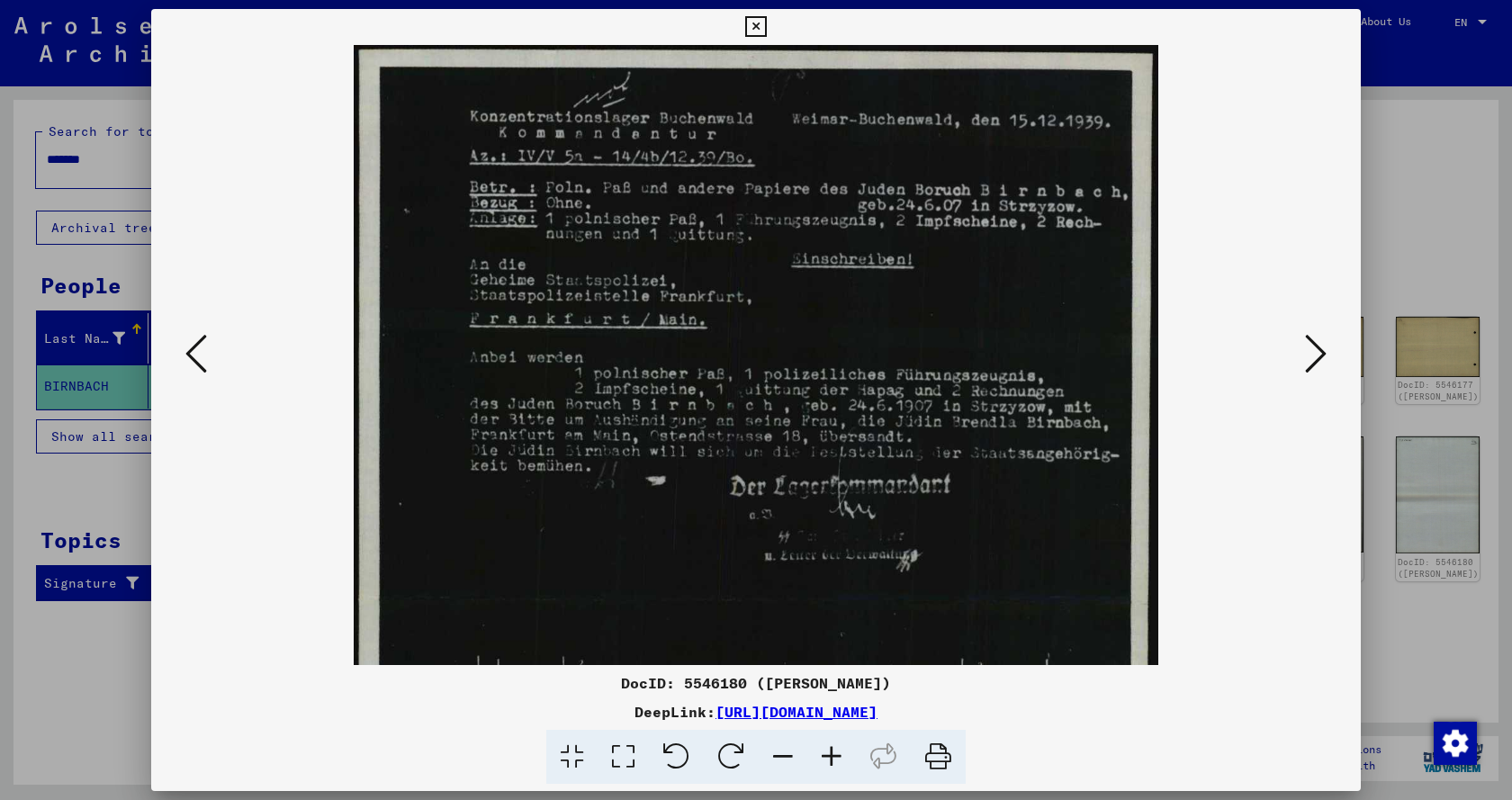
click at [828, 753] on icon at bounding box center [831, 757] width 49 height 55
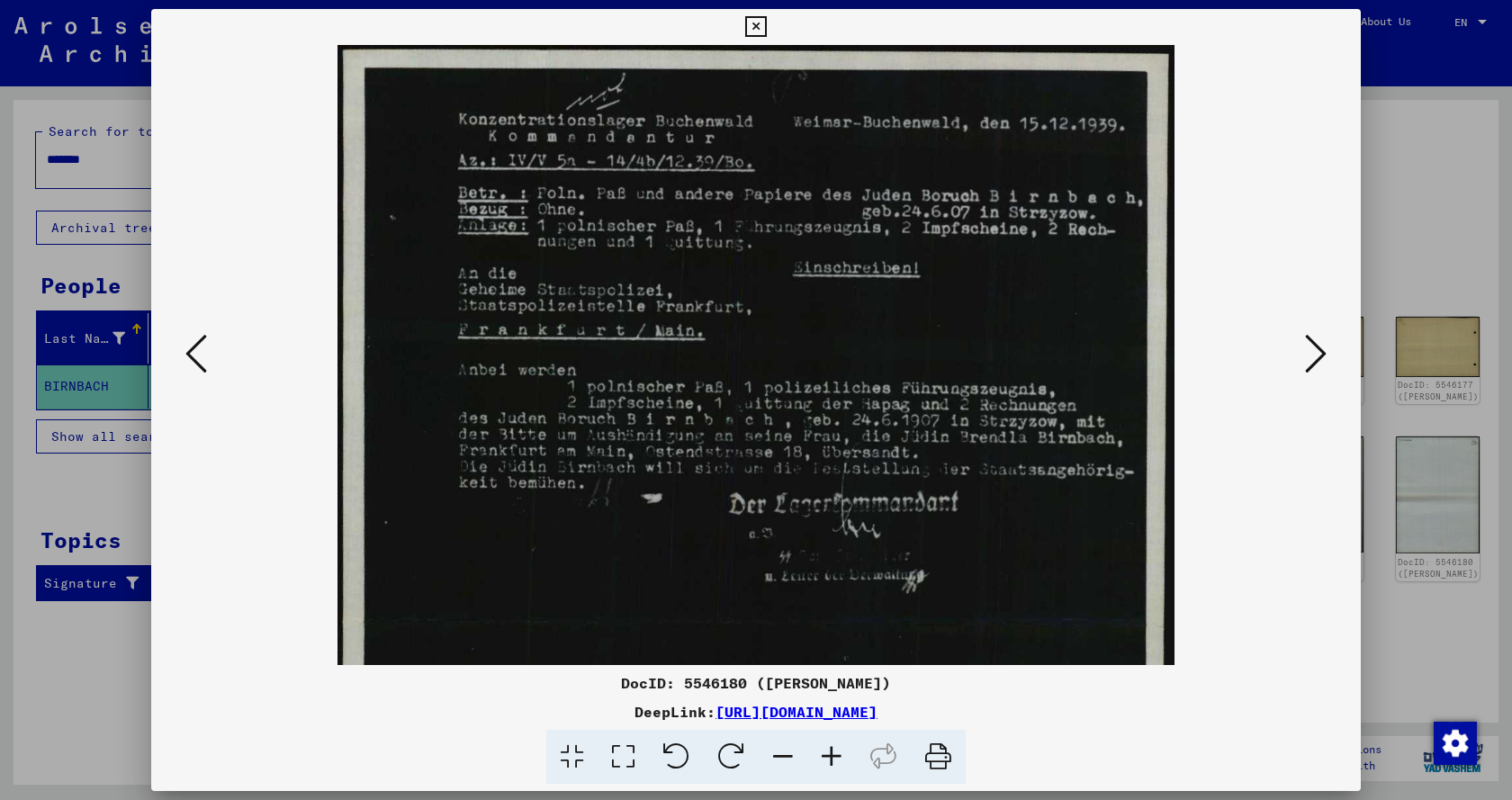
click at [828, 753] on icon at bounding box center [831, 757] width 49 height 55
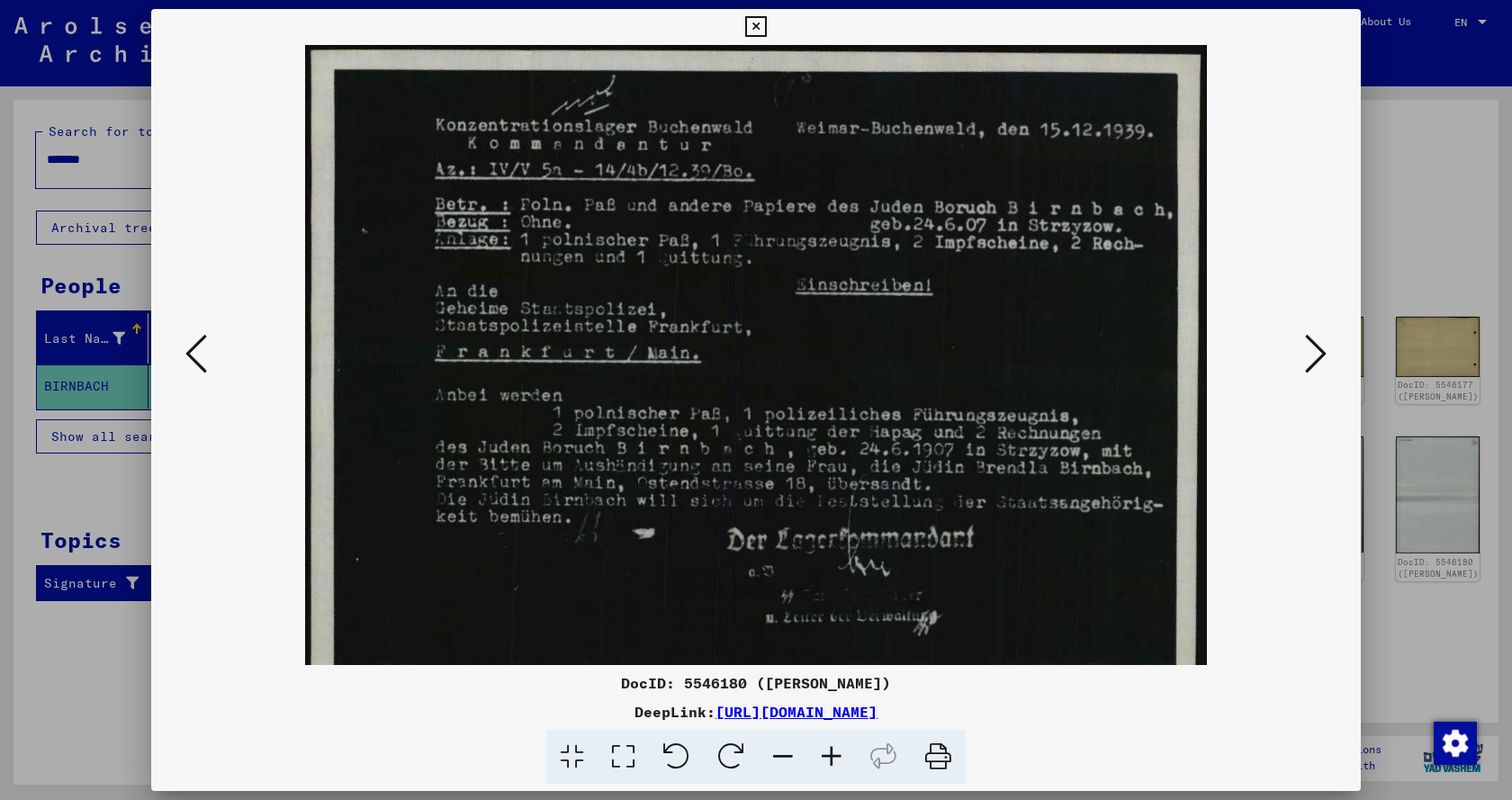
click at [828, 753] on icon at bounding box center [831, 757] width 49 height 55
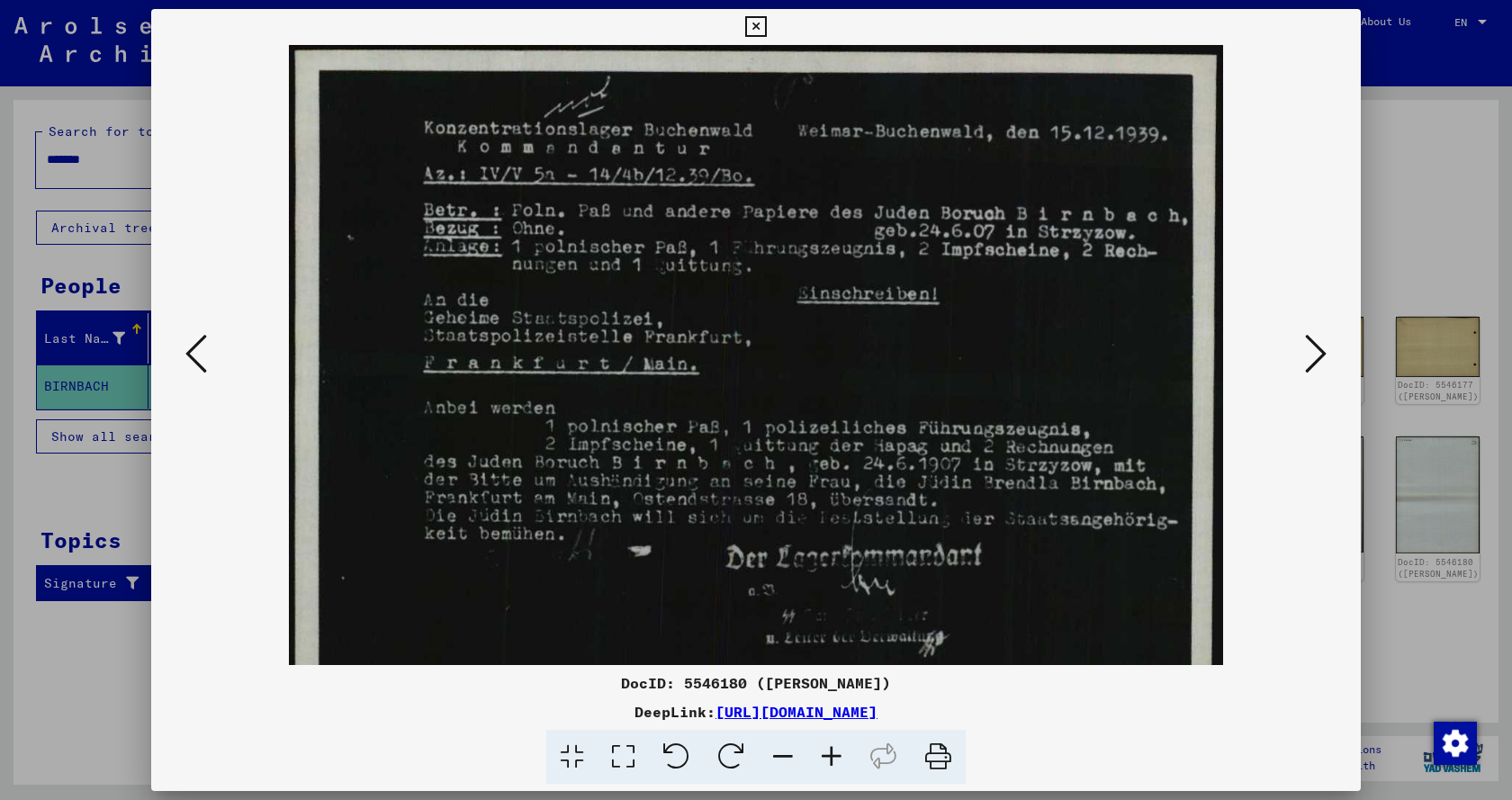
click at [828, 753] on icon at bounding box center [831, 757] width 49 height 55
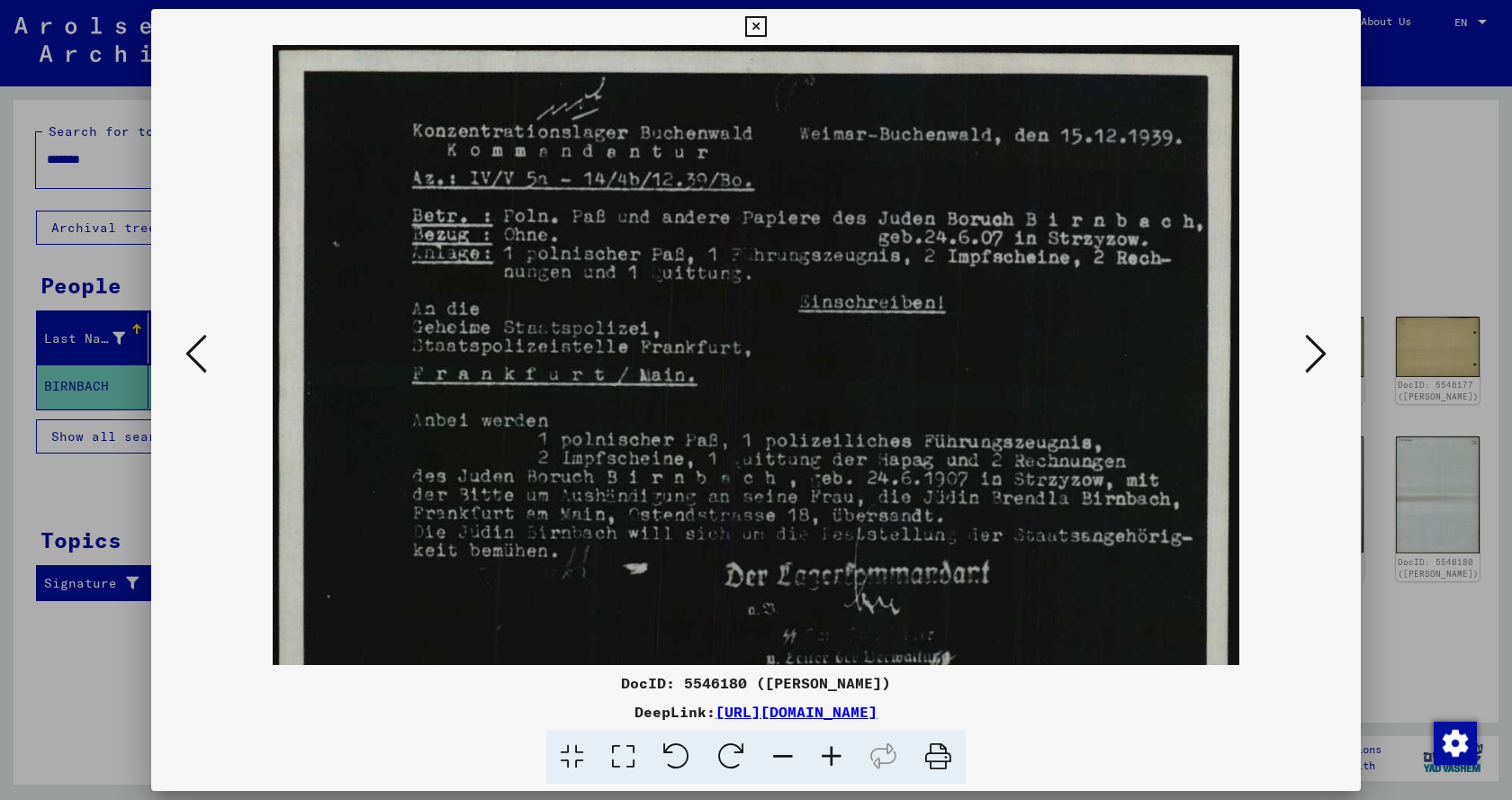
click at [1315, 359] on icon at bounding box center [1316, 353] width 22 height 43
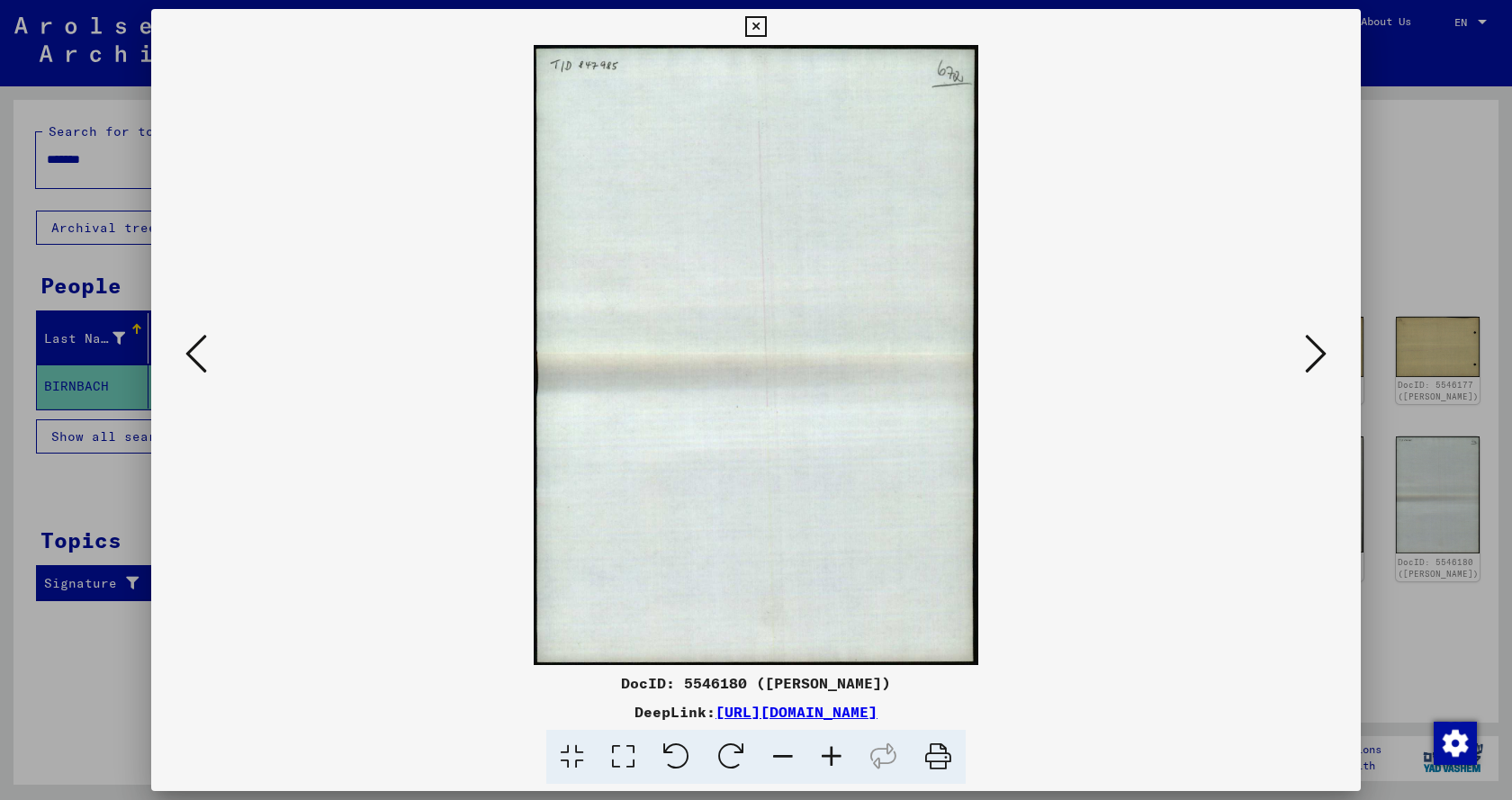
click at [1315, 359] on icon at bounding box center [1316, 353] width 22 height 43
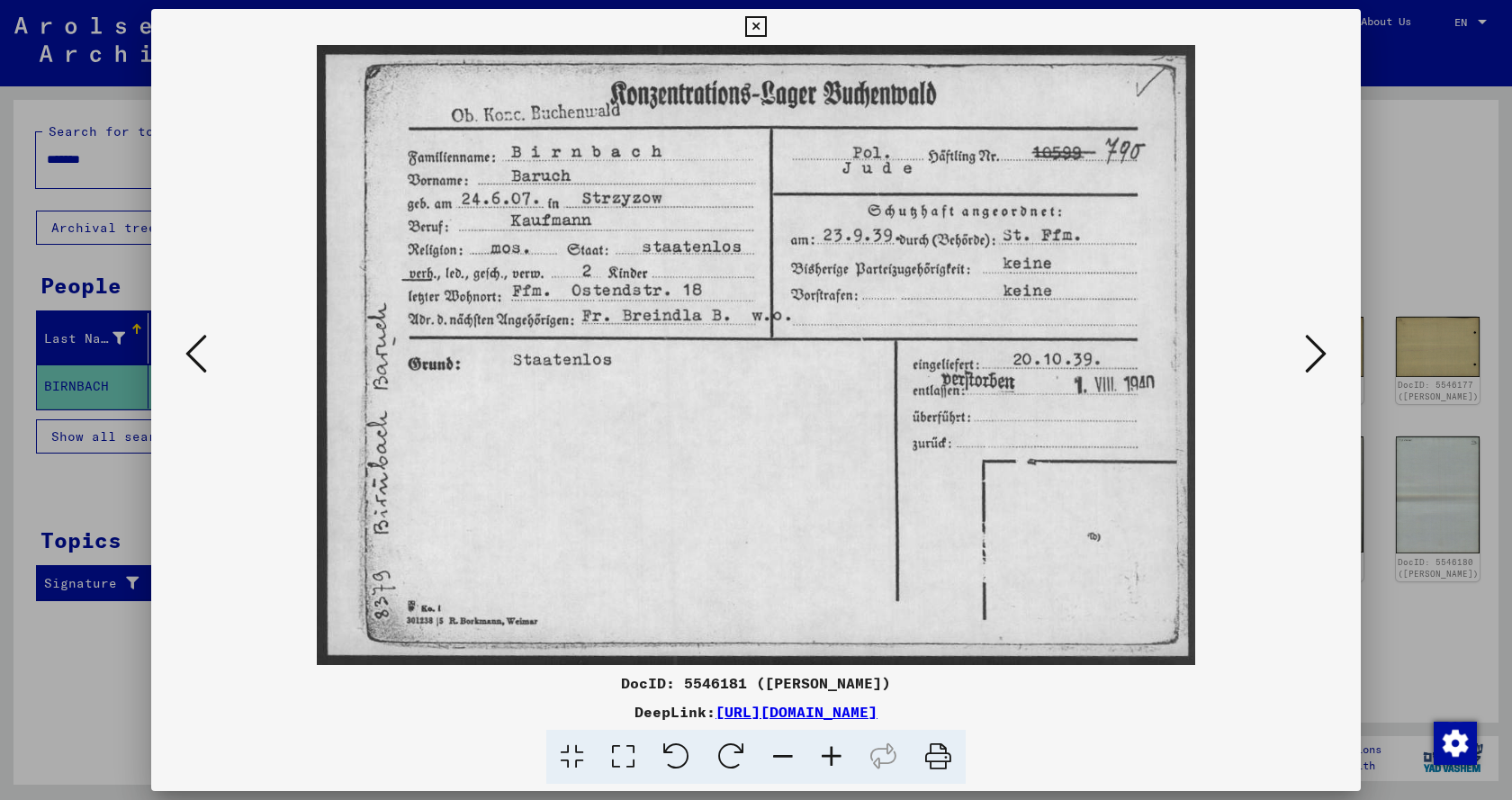
click at [1386, 152] on div at bounding box center [756, 400] width 1512 height 800
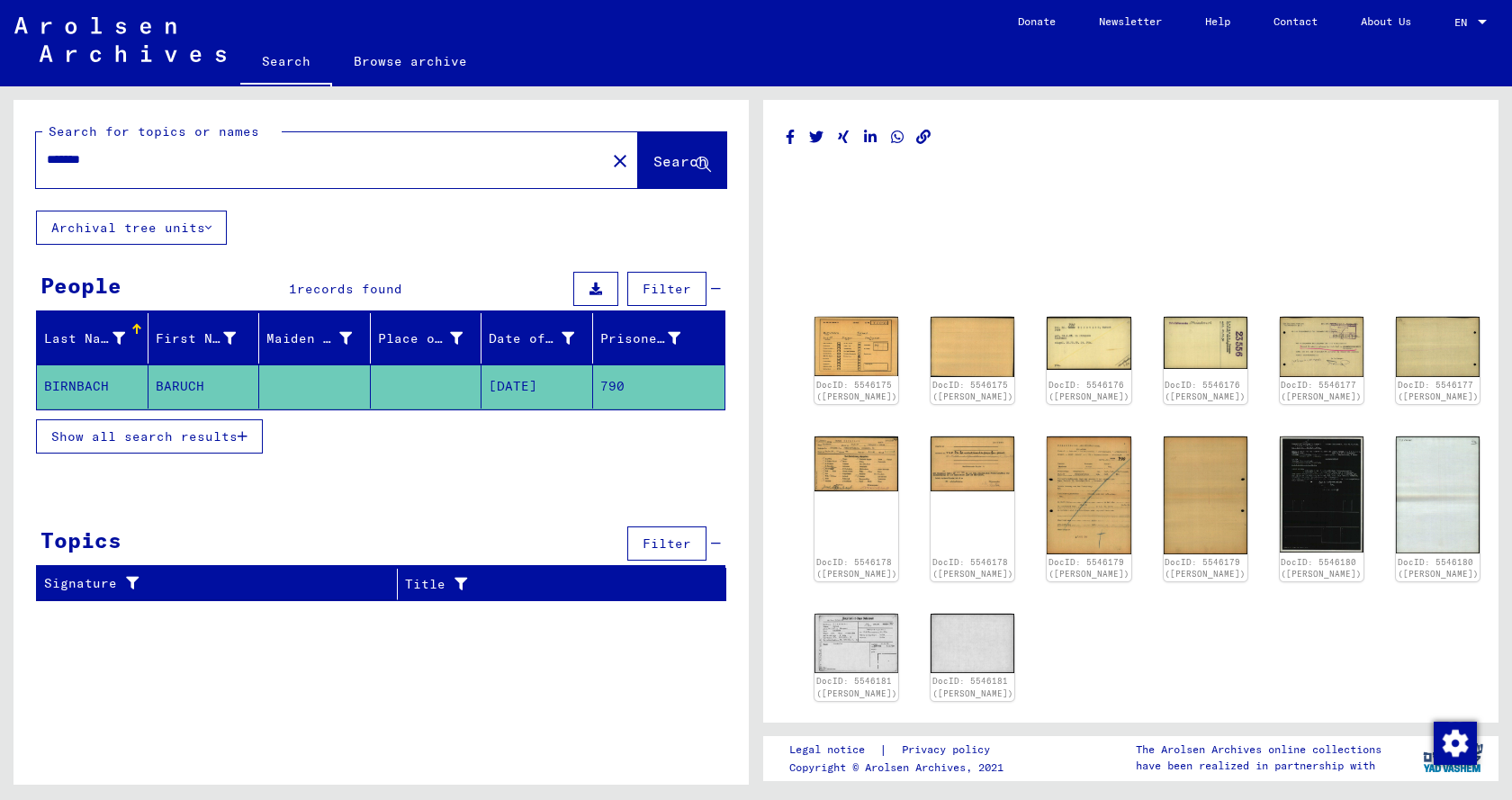
click at [551, 165] on input "*******" at bounding box center [320, 159] width 548 height 19
drag, startPoint x: 551, startPoint y: 165, endPoint x: 24, endPoint y: 153, distance: 527.1
click at [24, 153] on div "Search for topics or names ******* close Search" at bounding box center [381, 154] width 735 height 110
type input "**********"
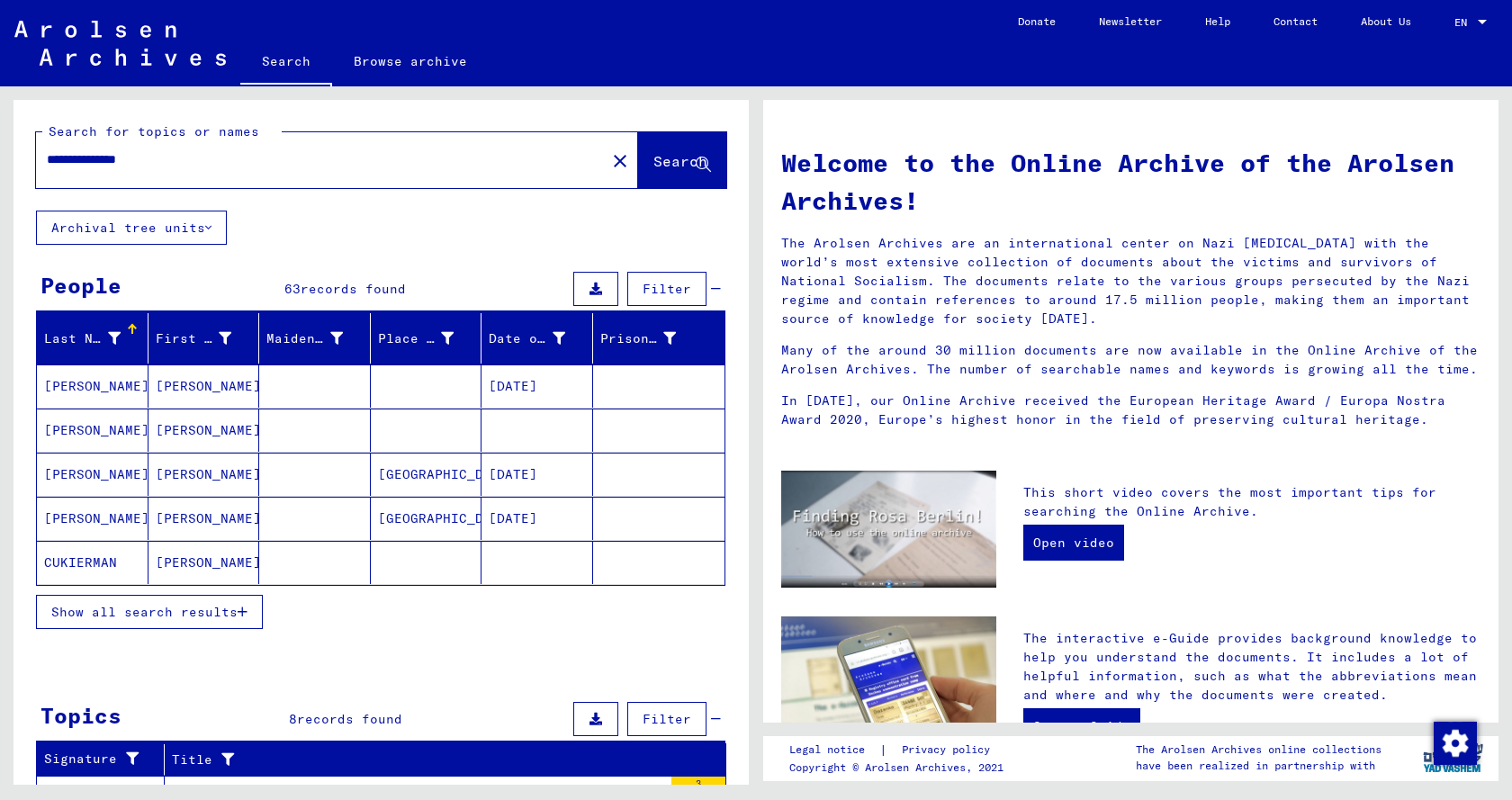
click at [107, 412] on mat-cell "[PERSON_NAME]" at bounding box center [93, 430] width 111 height 43
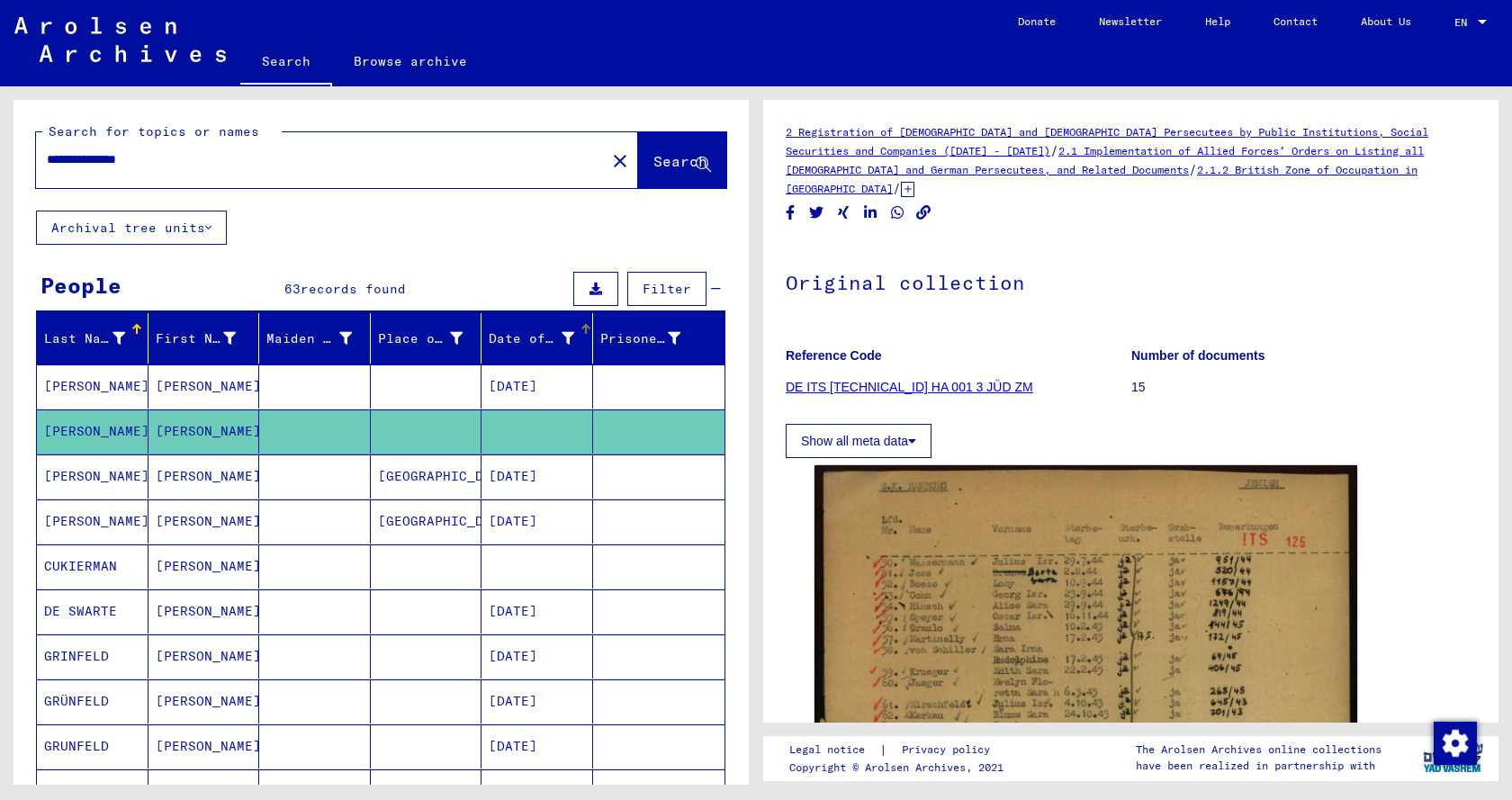
click at [561, 332] on icon at bounding box center [567, 338] width 13 height 13
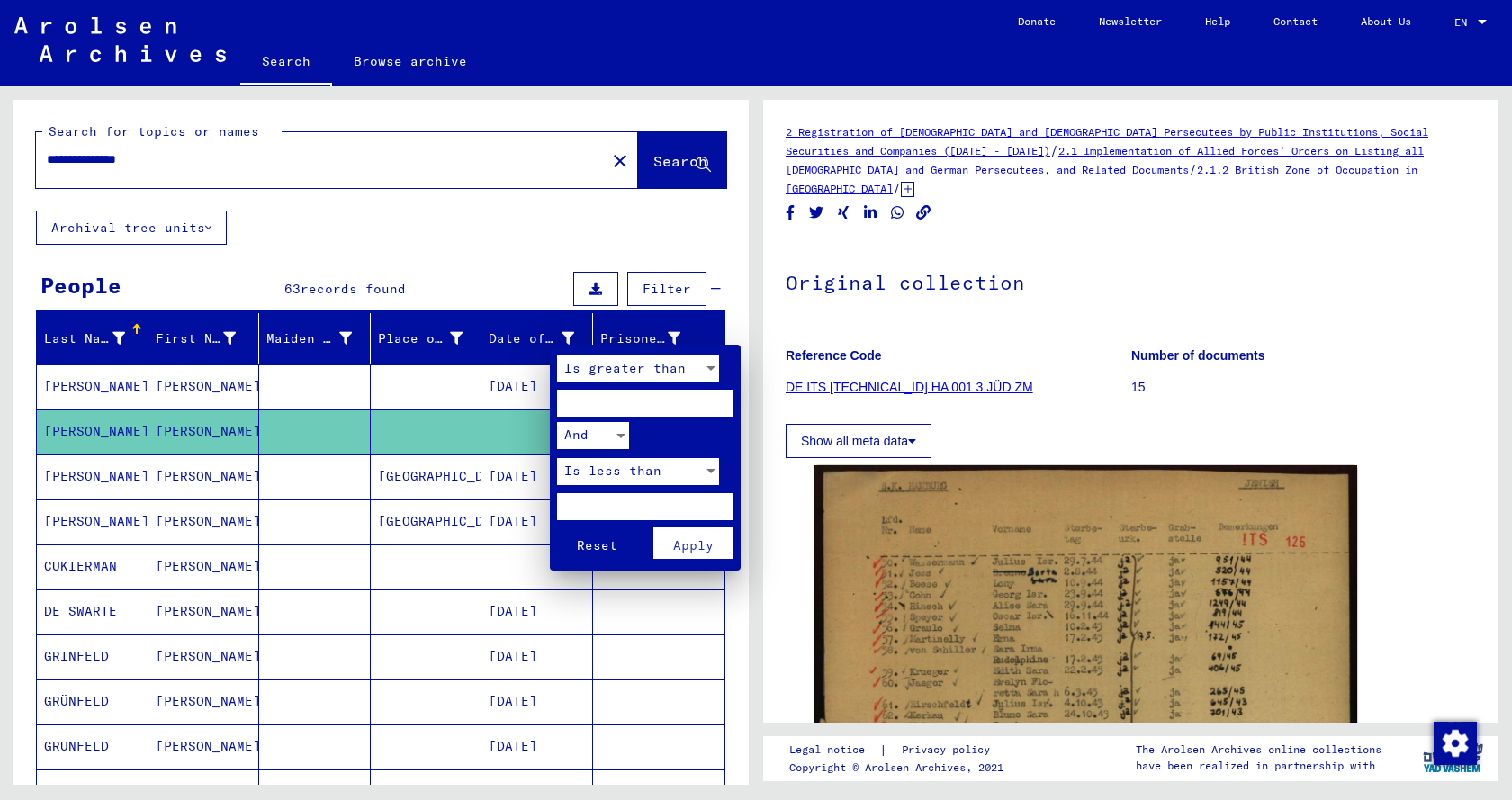
click at [668, 370] on span "Is greater than" at bounding box center [625, 368] width 121 height 16
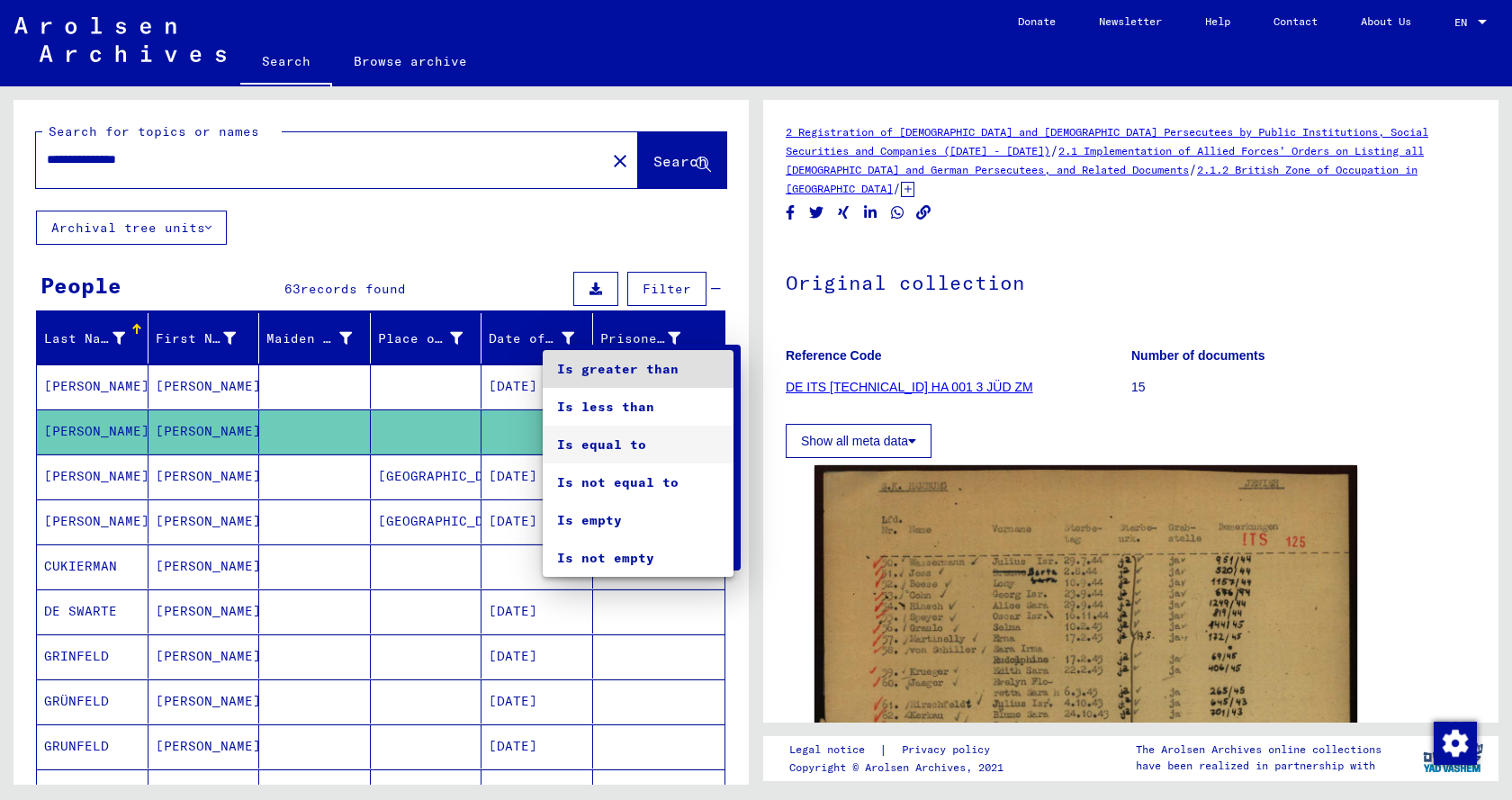
click at [645, 449] on span "Is equal to" at bounding box center [638, 445] width 162 height 38
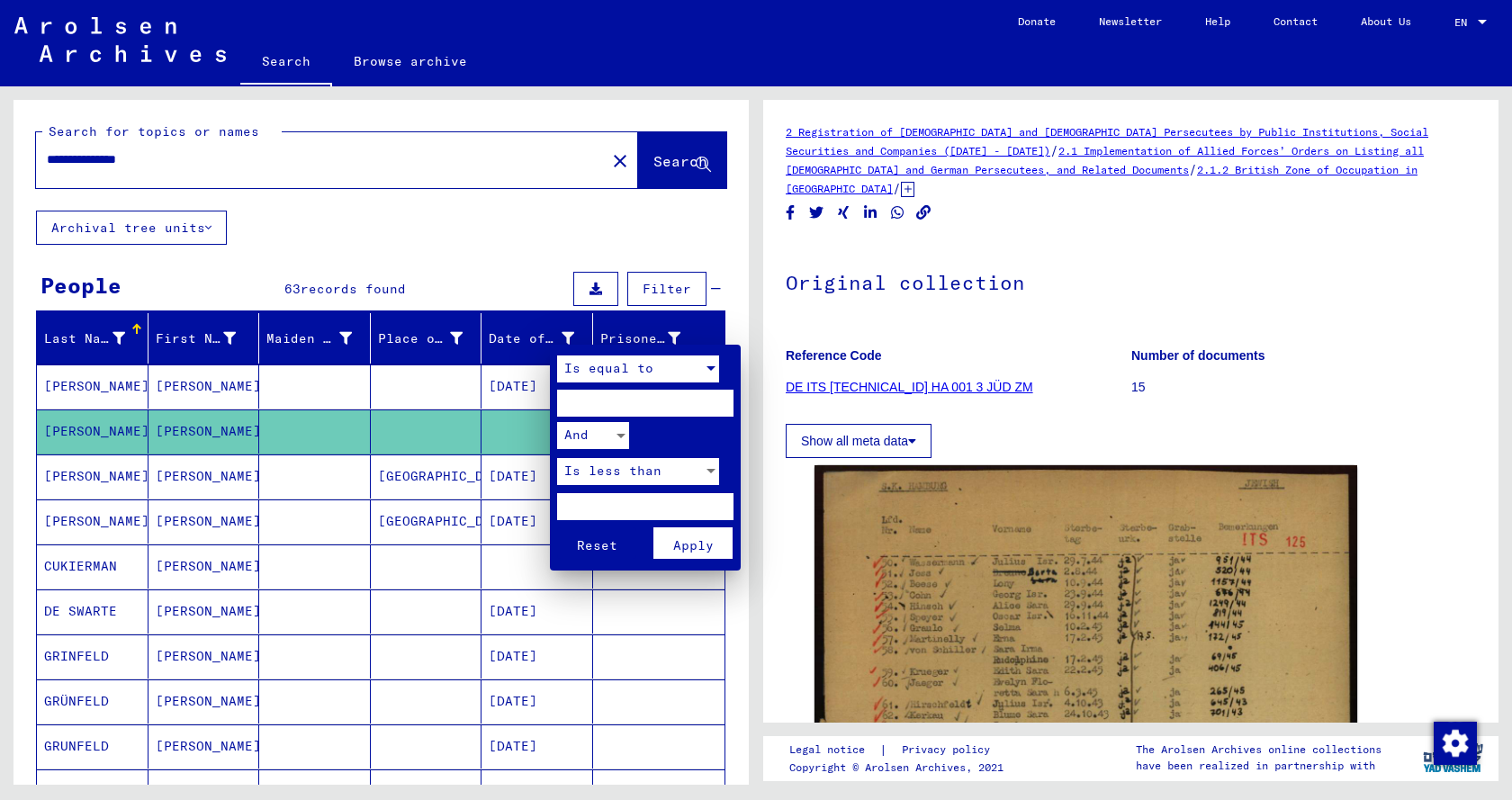
click at [625, 411] on input "number" at bounding box center [645, 403] width 176 height 27
type input "****"
click at [683, 536] on button "Apply" at bounding box center [693, 543] width 80 height 32
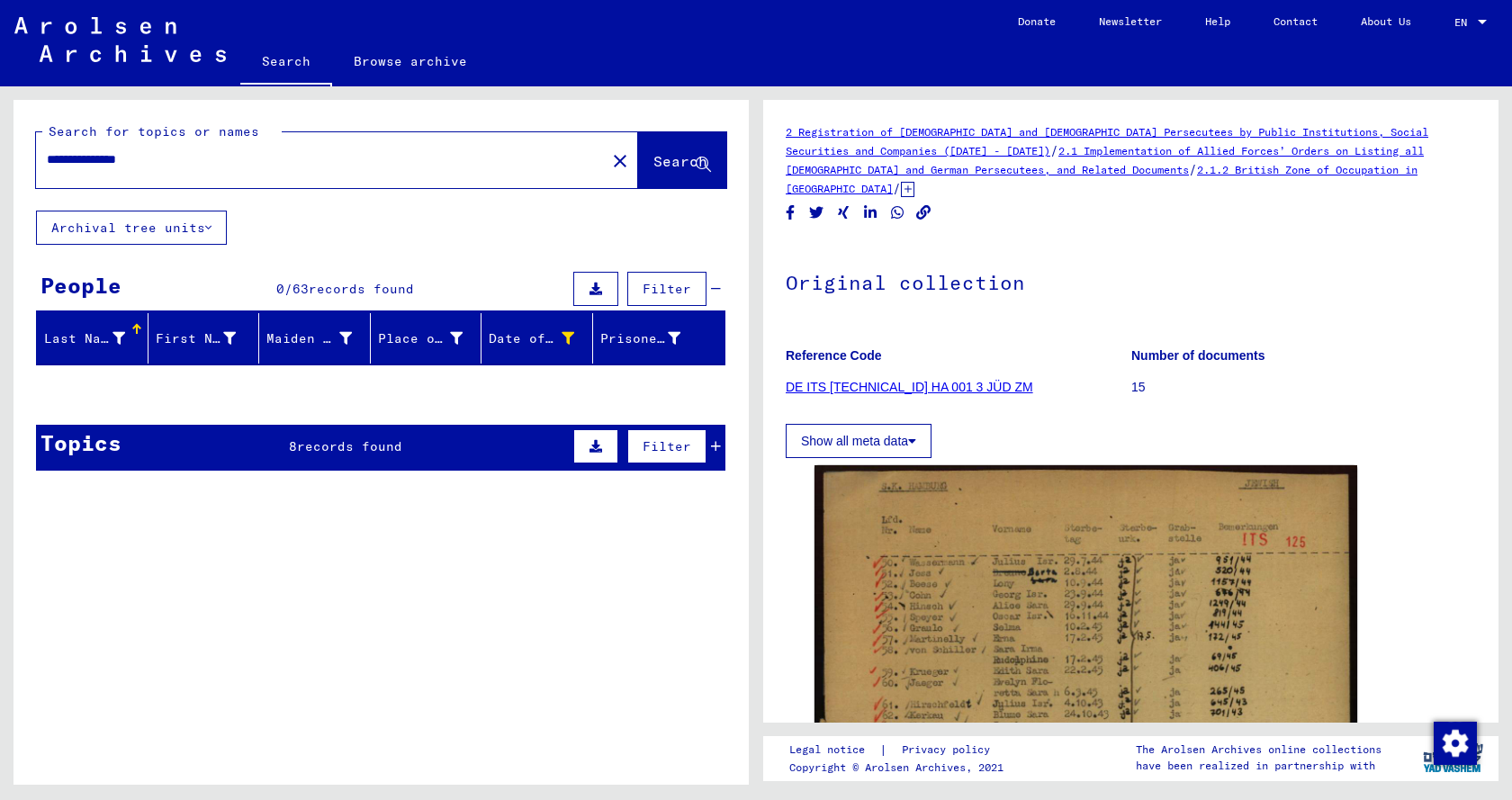
drag, startPoint x: 171, startPoint y: 165, endPoint x: 87, endPoint y: 159, distance: 84.2
click at [87, 159] on input "**********" at bounding box center [320, 159] width 548 height 19
type input "*****"
